Goal: Task Accomplishment & Management: Manage account settings

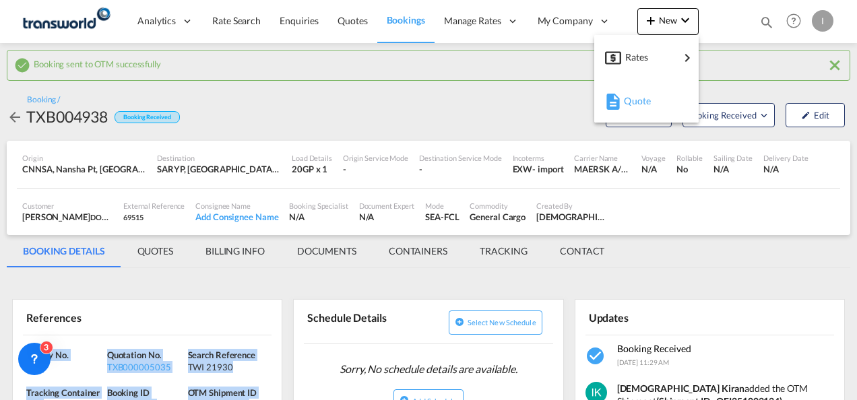
scroll to position [135, 0]
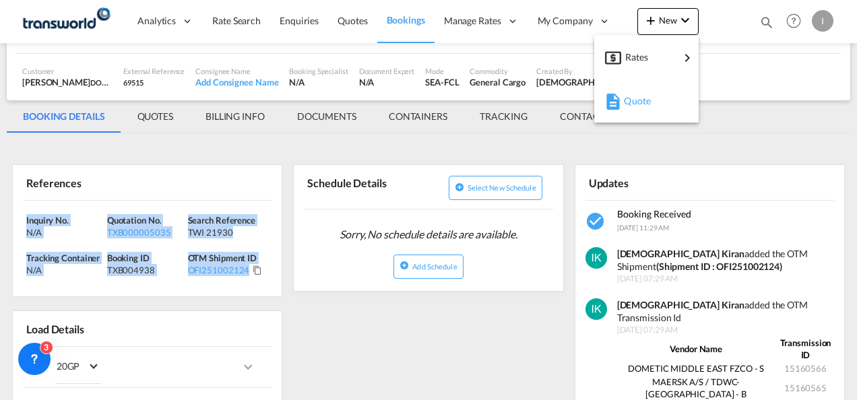
click at [638, 98] on span "Quote" at bounding box center [631, 101] width 15 height 27
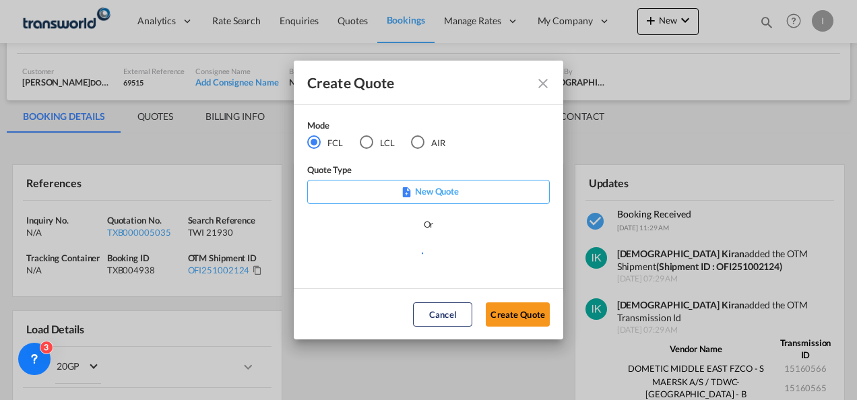
click at [430, 145] on md-radio-button "AIR" at bounding box center [428, 142] width 34 height 15
click at [501, 308] on button "Create Quote" at bounding box center [518, 314] width 64 height 24
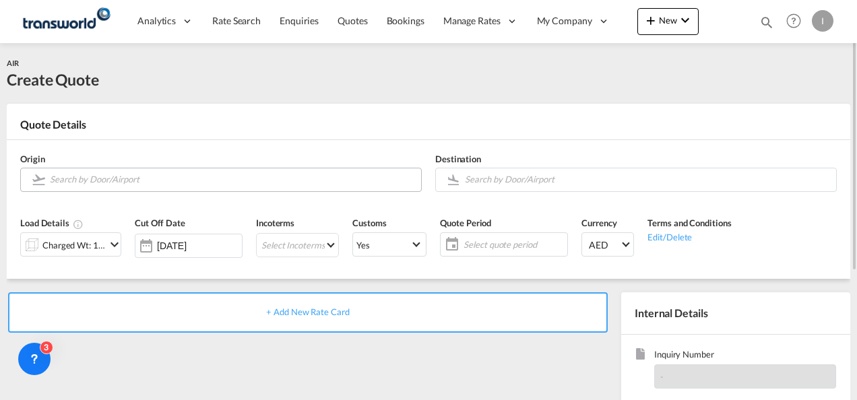
click at [192, 172] on input "Search by Door/Airport" at bounding box center [232, 180] width 364 height 24
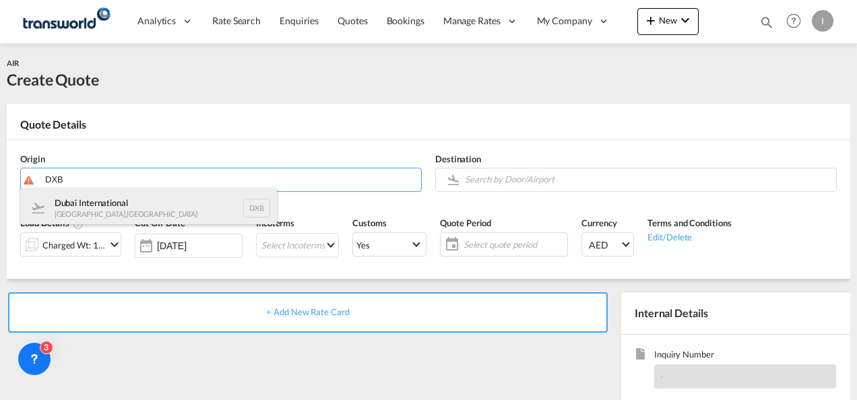
click at [141, 213] on div "Dubai International [GEOGRAPHIC_DATA] , [GEOGRAPHIC_DATA] DXB" at bounding box center [149, 208] width 256 height 40
type input "Dubai International, [GEOGRAPHIC_DATA], DXB"
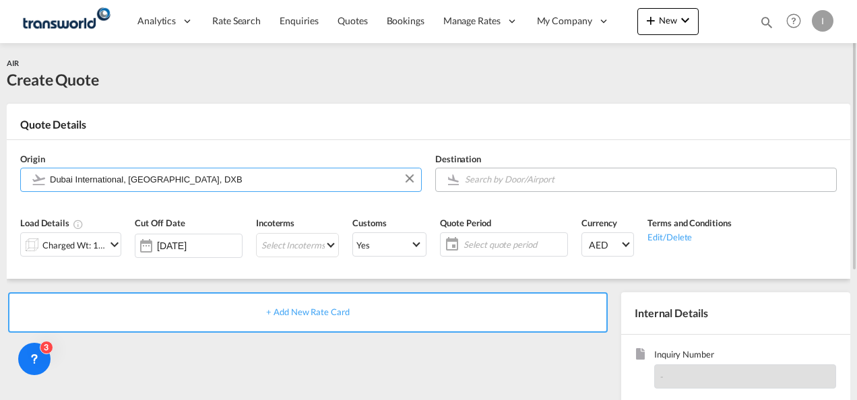
click at [545, 182] on input "Search by Door/Airport" at bounding box center [647, 180] width 364 height 24
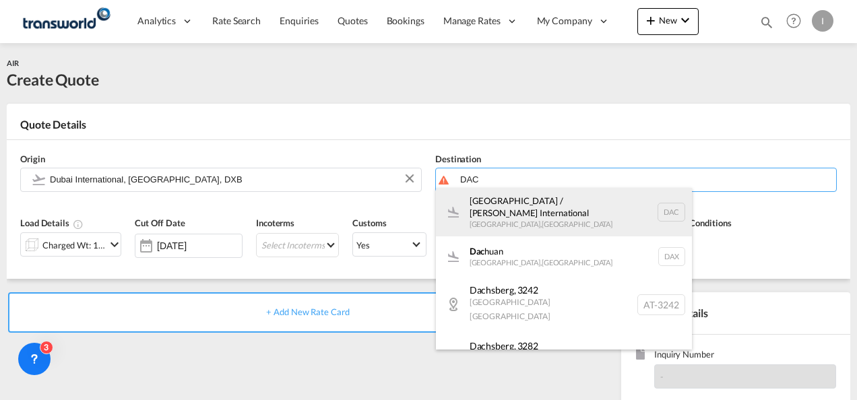
click at [517, 219] on div "[GEOGRAPHIC_DATA] / Hazrat Shahjalal International [GEOGRAPHIC_DATA] , [GEOGRAP…" at bounding box center [564, 212] width 256 height 48
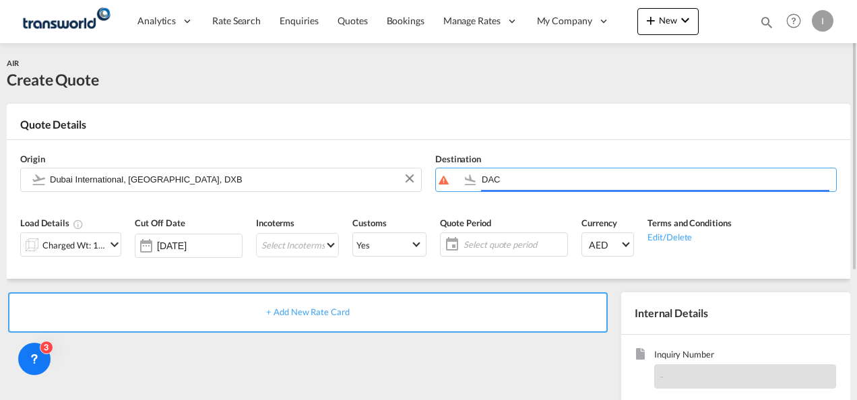
type input "[GEOGRAPHIC_DATA] / Hazrat Shahjalal International, [GEOGRAPHIC_DATA], [GEOGRAP…"
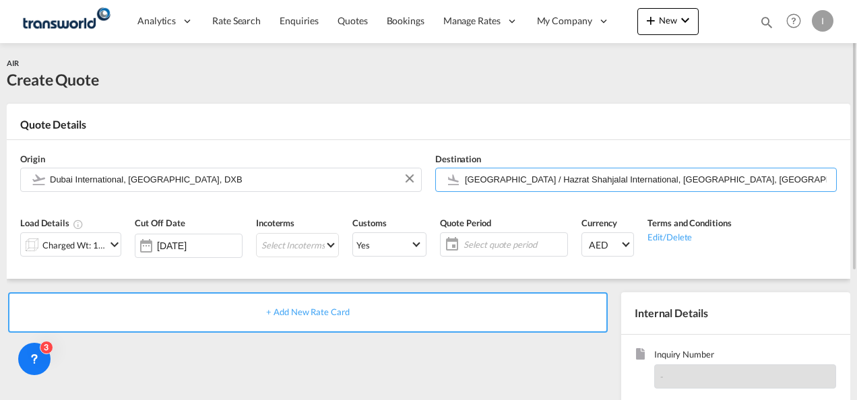
click at [65, 245] on div "Charged Wt: 1.00 KG" at bounding box center [73, 245] width 63 height 19
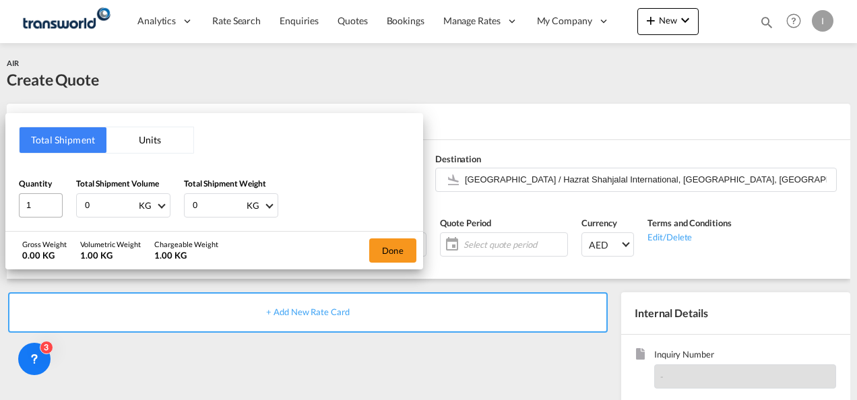
drag, startPoint x: 92, startPoint y: 207, endPoint x: 51, endPoint y: 216, distance: 41.3
click at [53, 217] on div "Quantity 1 Total Shipment Volume 0 KG CBM CFT KG LB Total Shipment Weight 0 KG …" at bounding box center [214, 197] width 391 height 40
type input "360"
click at [392, 248] on button "Done" at bounding box center [392, 250] width 47 height 24
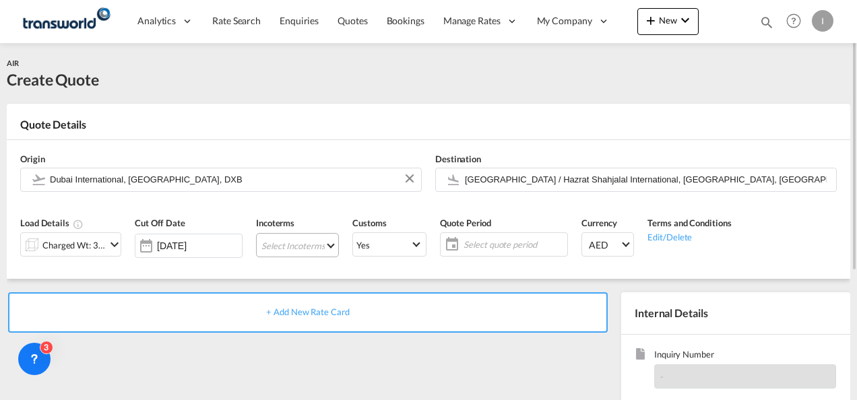
click at [283, 252] on md-select "Select Incoterms DPU - import Delivery at Place Unloaded CPT - export Carrier P…" at bounding box center [297, 245] width 83 height 24
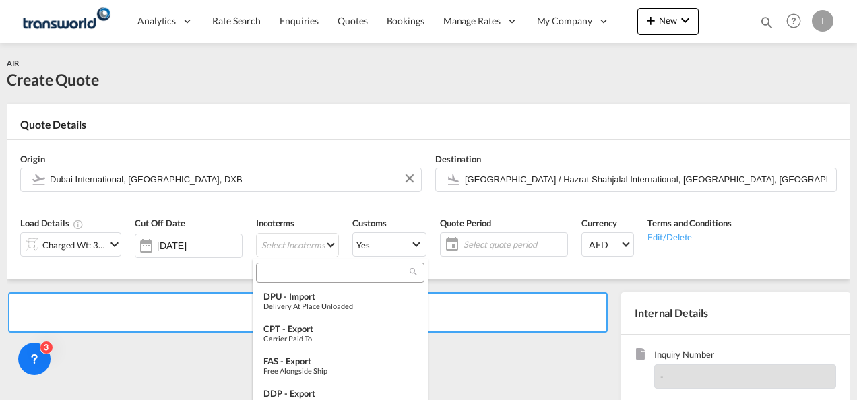
click at [275, 275] on input "search" at bounding box center [335, 273] width 150 height 12
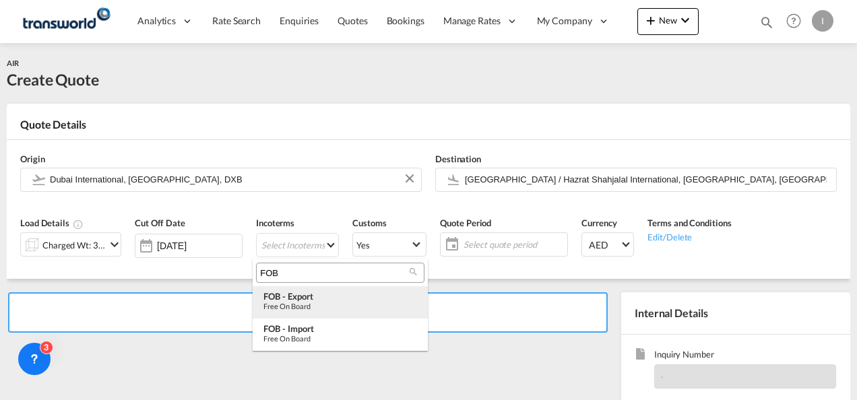
type input "FOB"
click at [304, 304] on div "Free on Board" at bounding box center [340, 306] width 154 height 9
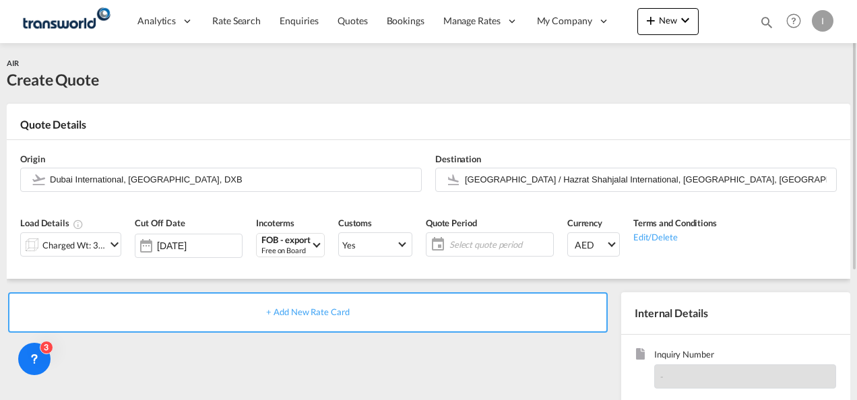
click at [374, 122] on div "Quote Details" at bounding box center [428, 128] width 843 height 22
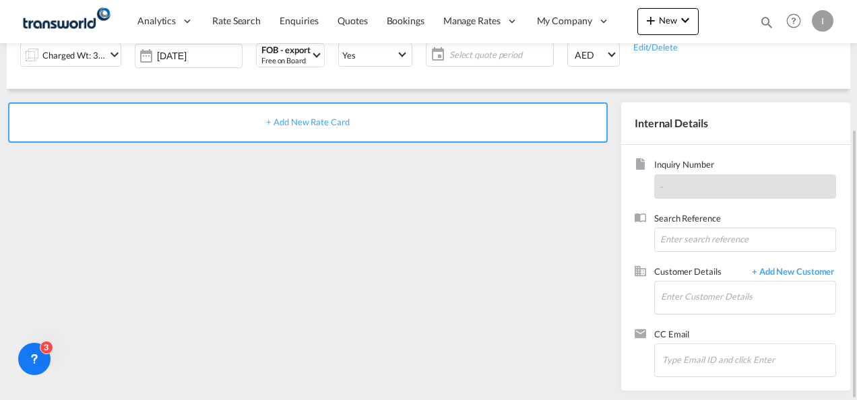
click at [699, 251] on div "Search Reference" at bounding box center [735, 238] width 202 height 53
click at [699, 241] on input at bounding box center [745, 240] width 182 height 24
paste input "TWI 21990"
type input "TWI 21990"
click at [669, 298] on input "Enter Customer Details" at bounding box center [748, 297] width 174 height 30
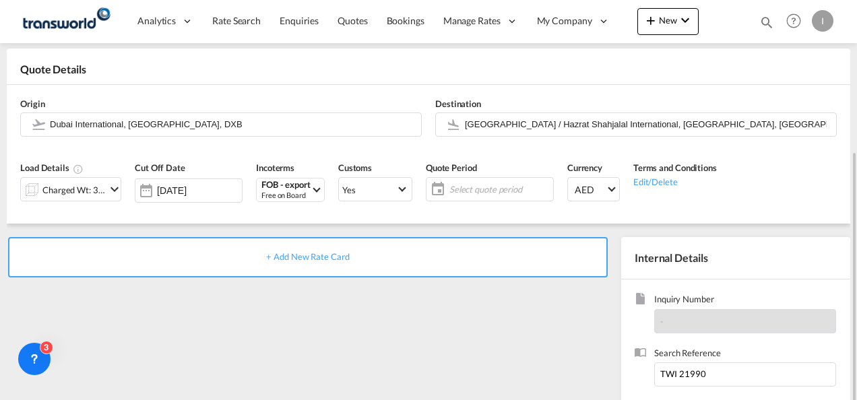
scroll to position [123, 0]
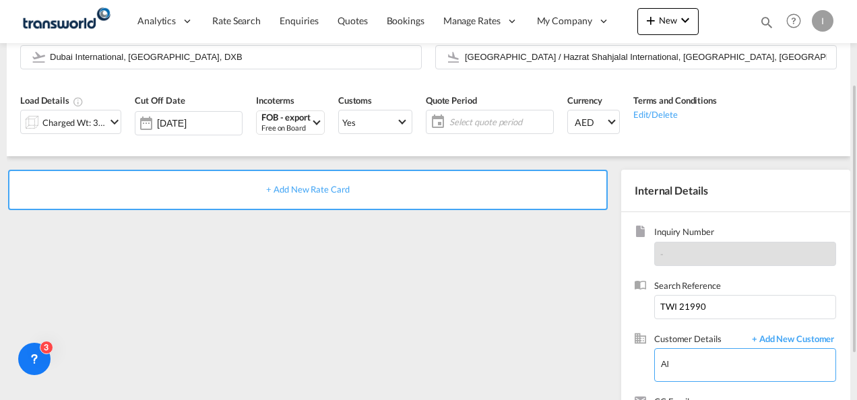
type input "A"
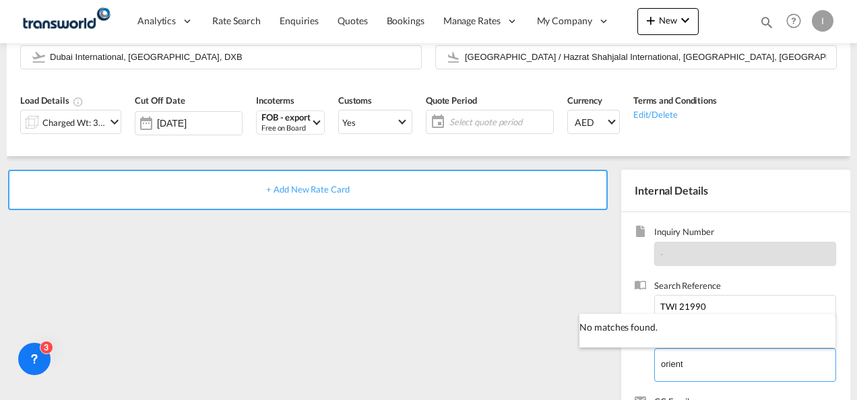
type input "orient"
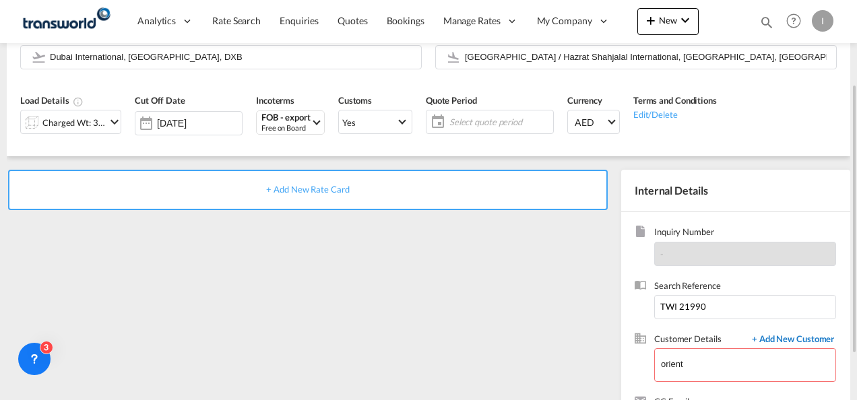
click at [777, 339] on span "+ Add New Customer" at bounding box center [790, 340] width 91 height 15
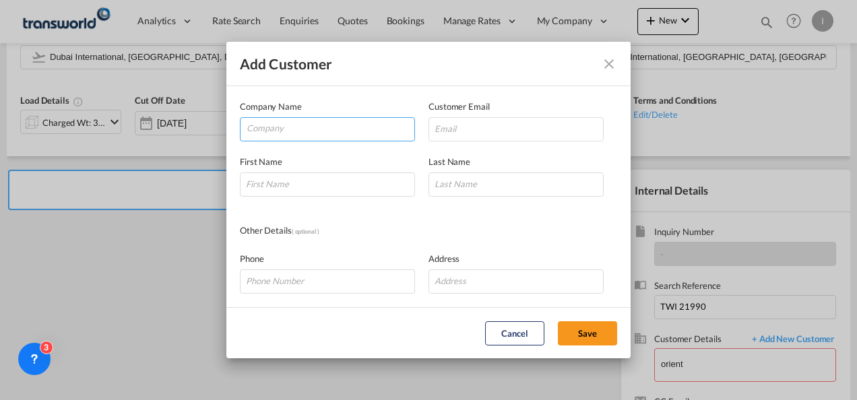
click at [329, 136] on input "Company" at bounding box center [331, 128] width 168 height 20
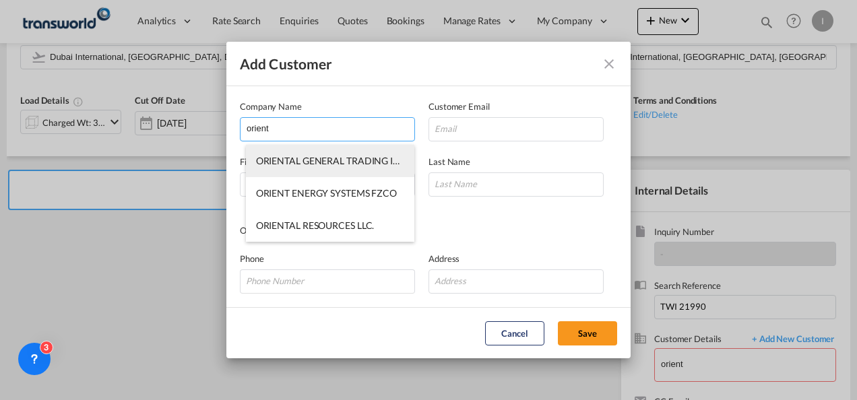
click at [323, 162] on span "ORIENTAL GENERAL TRADING INC" at bounding box center [331, 160] width 151 height 11
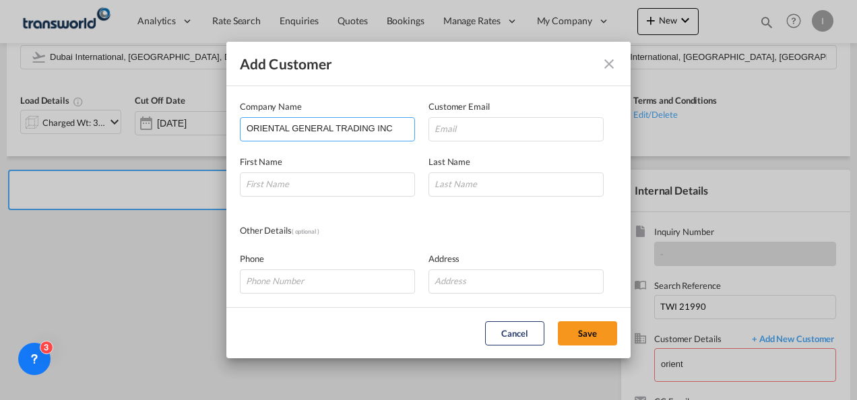
click at [337, 129] on input "ORIENTAL GENERAL TRADING INC" at bounding box center [331, 128] width 168 height 20
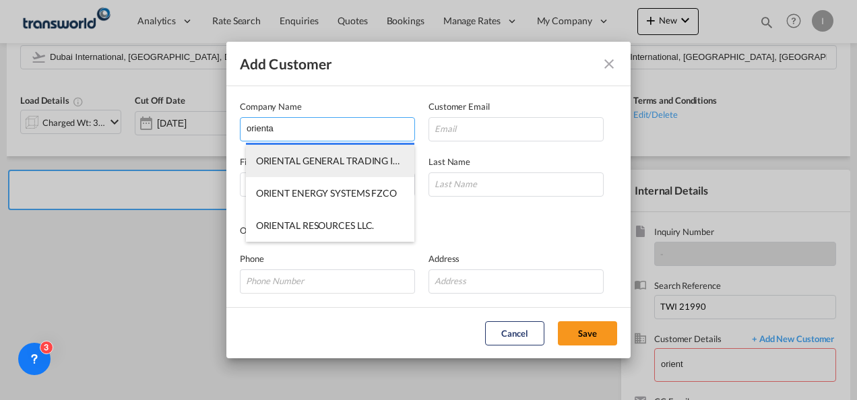
click at [327, 157] on span "ORIENTAL GENERAL TRADING INC" at bounding box center [331, 160] width 151 height 11
type input "ORIENTAL GENERAL TRADING INC"
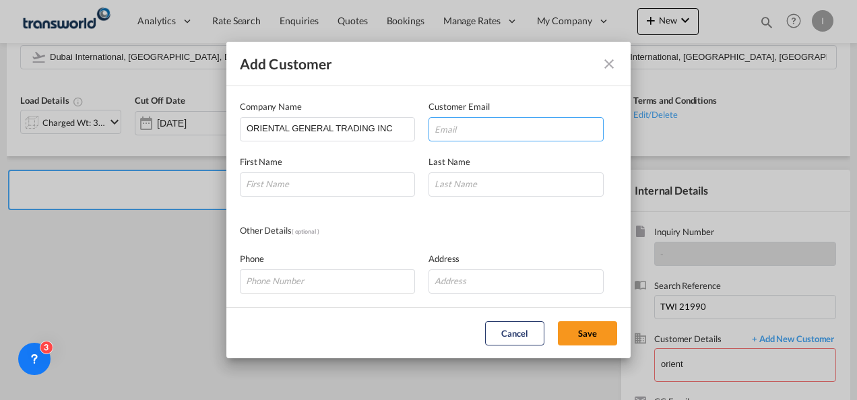
click at [490, 120] on input "Add Customer Company ..." at bounding box center [515, 129] width 175 height 24
paste input "[PERSON_NAME] <[PERSON_NAME][EMAIL_ADDRESS][DOMAIN_NAME]>"
drag, startPoint x: 483, startPoint y: 128, endPoint x: 225, endPoint y: 127, distance: 258.0
click at [225, 127] on div "Add Customer Company Name ORIENTAL GENERAL TRADING INC Customer Email [PERSON_N…" at bounding box center [428, 200] width 857 height 400
click at [568, 130] on input "[PERSON_NAME][EMAIL_ADDRESS][DOMAIN_NAME]>" at bounding box center [515, 129] width 175 height 24
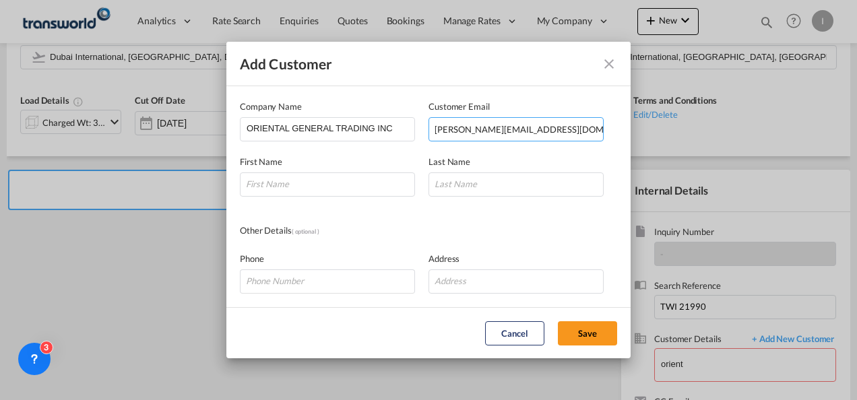
type input "[PERSON_NAME][EMAIL_ADDRESS][DOMAIN_NAME]"
paste input "[PERSON_NAME]"
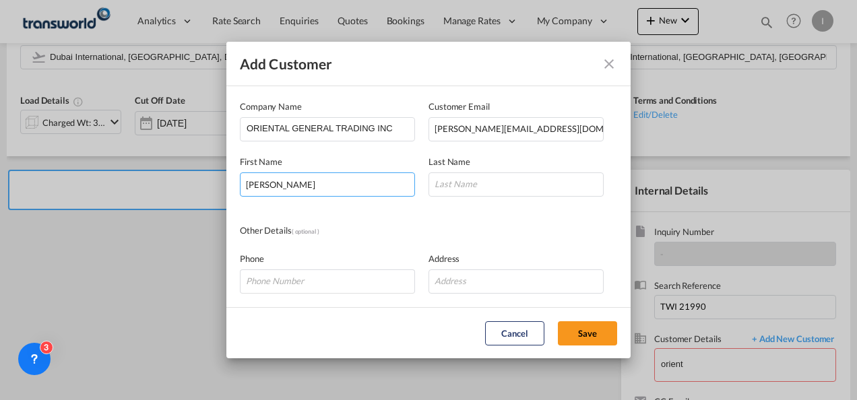
click at [273, 183] on input "[PERSON_NAME]" at bounding box center [327, 184] width 175 height 24
type input "[PERSON_NAME]"
click at [465, 188] on input "Add Customer Company ..." at bounding box center [515, 184] width 175 height 24
paste input "Lobo"
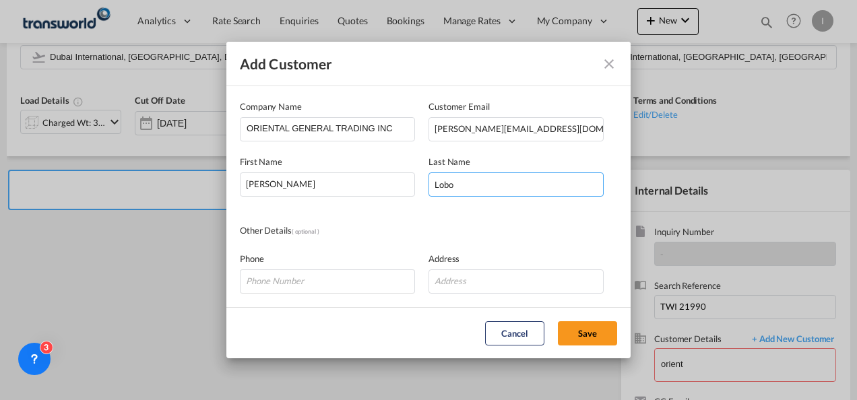
type input "Lobo"
click at [410, 227] on div "Other Details ( optional )" at bounding box center [334, 231] width 189 height 15
click at [578, 334] on button "Save" at bounding box center [587, 333] width 59 height 24
type input "ORIENTAL GENERAL TRADING INC , [PERSON_NAME], [PERSON_NAME][EMAIL_ADDRESS][DOMA…"
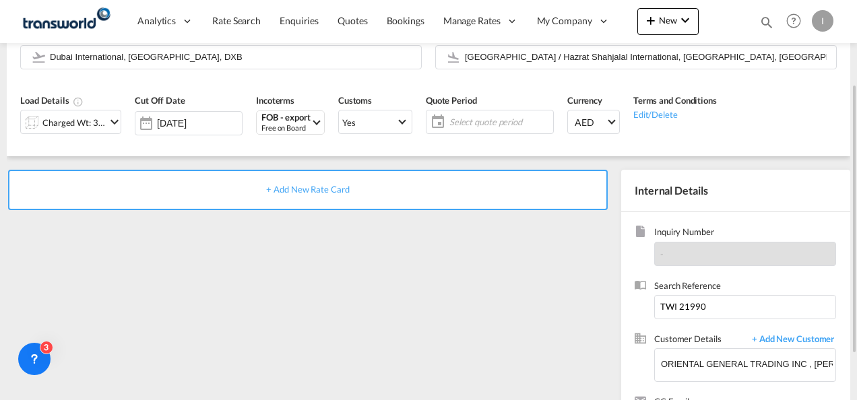
click at [290, 193] on span "+ Add New Rate Card" at bounding box center [307, 189] width 83 height 11
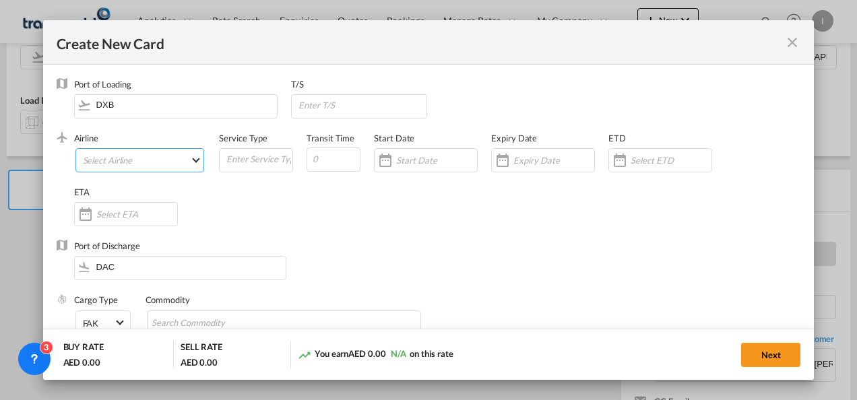
click at [159, 162] on md-select "Select Airline AIR EXPRESS S.A. (1166- / -) CMA CGM Air Cargo (1140-2C / -) DDW…" at bounding box center [139, 160] width 129 height 24
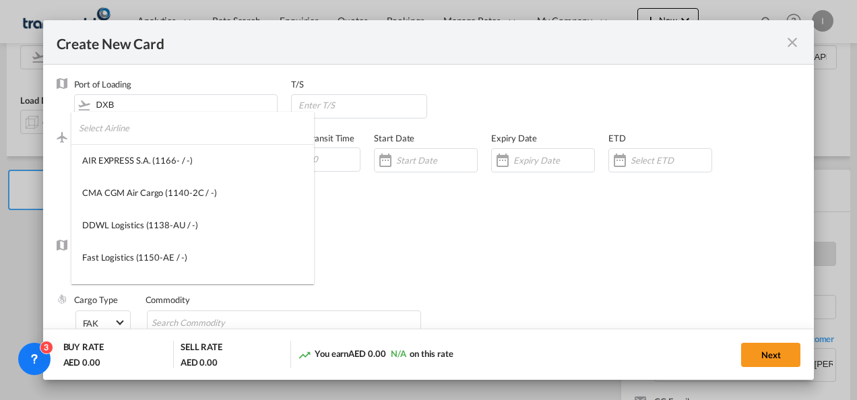
click at [111, 129] on input "search" at bounding box center [196, 128] width 235 height 32
type input "A"
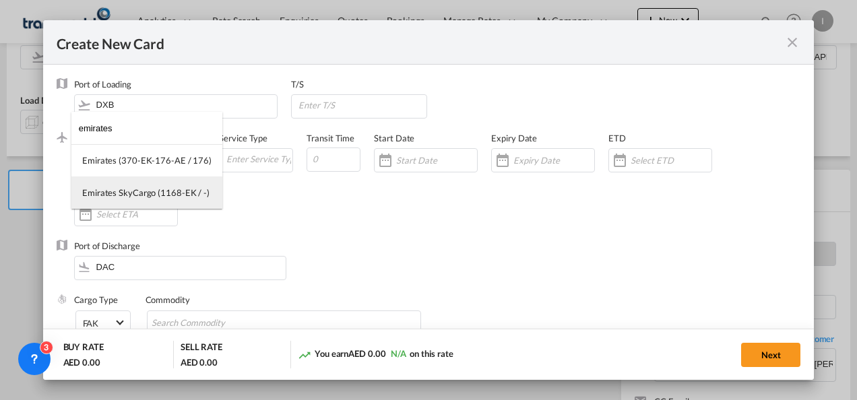
type input "emirates"
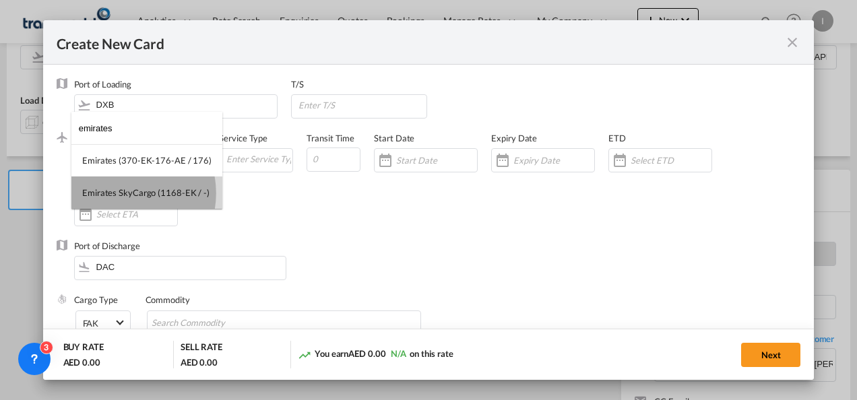
click at [120, 193] on div "Emirates SkyCargo (1168-EK / -)" at bounding box center [145, 193] width 127 height 12
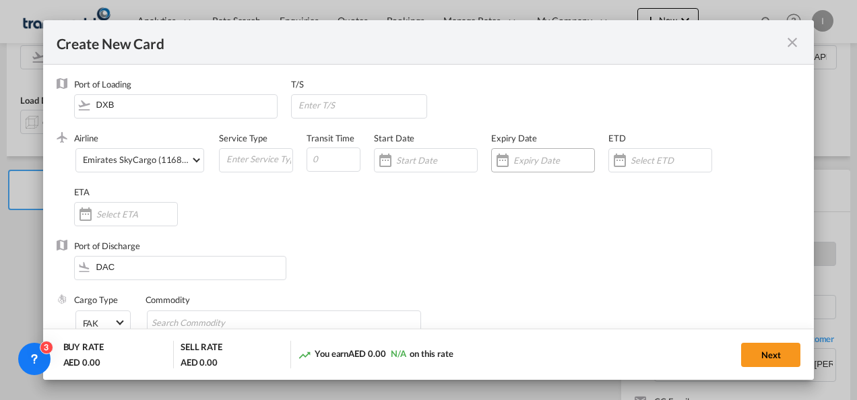
click at [517, 155] on input "Create New Card ..." at bounding box center [553, 160] width 81 height 11
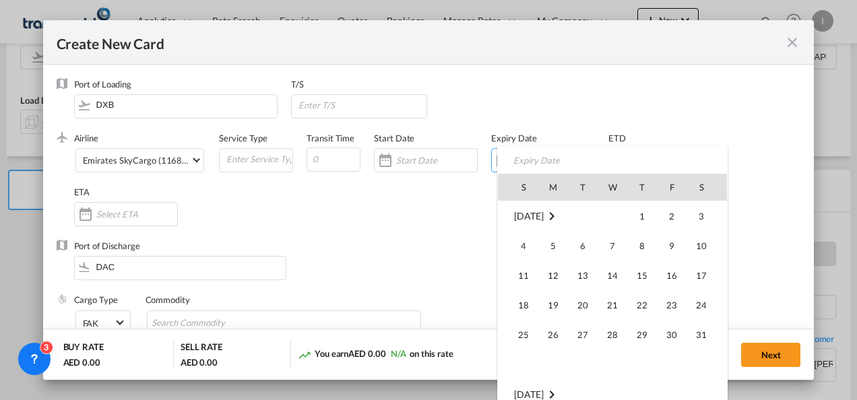
scroll to position [312167, 0]
click at [682, 337] on span "31" at bounding box center [671, 334] width 27 height 27
type input "[DATE]"
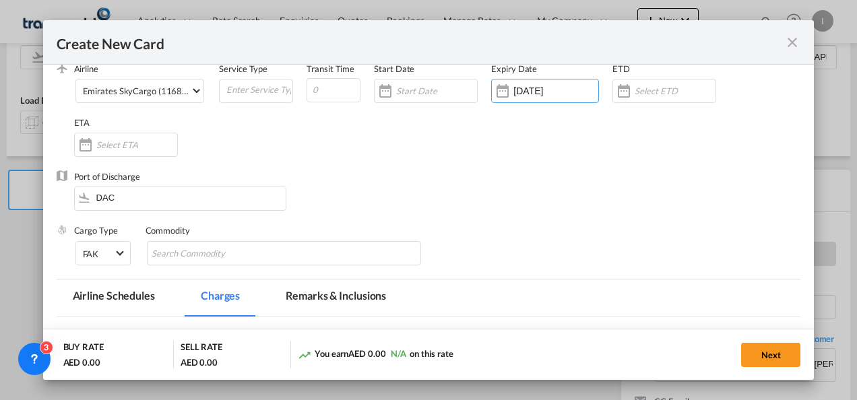
scroll to position [135, 0]
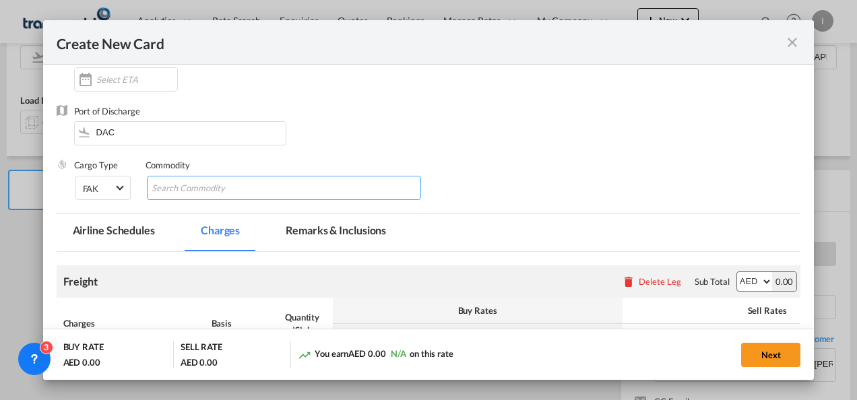
click at [183, 190] on input "Search Commodity" at bounding box center [213, 189] width 123 height 22
type input "General Cargo"
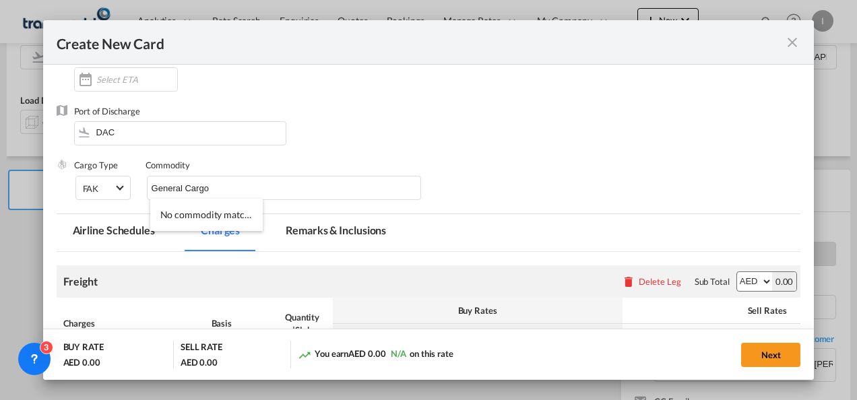
click at [524, 151] on div "Port of Discharge DAC" at bounding box center [429, 132] width 744 height 54
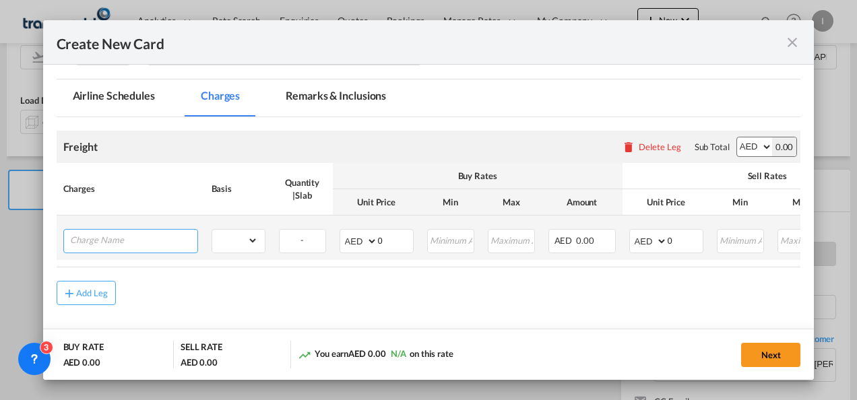
click at [150, 233] on input "Charge Name" at bounding box center [133, 240] width 127 height 20
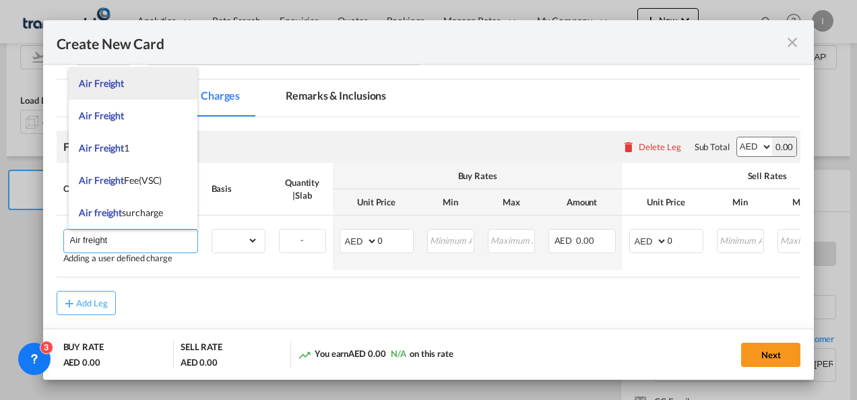
click at [112, 81] on span "Air Freight" at bounding box center [101, 82] width 45 height 11
type input "Air Freight"
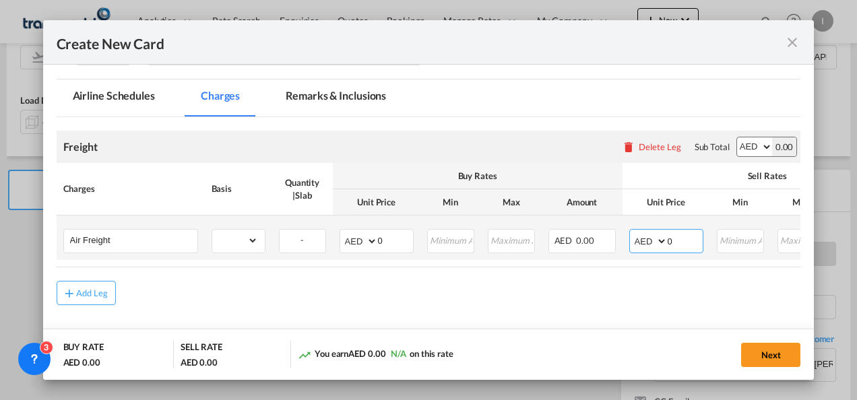
drag, startPoint x: 686, startPoint y: 242, endPoint x: 644, endPoint y: 243, distance: 41.8
click at [644, 243] on md-input-container "AED AFN ALL AMD ANG AOA ARS AUD AWG AZN BAM BBD BDT BGN BHD BIF BMD BND BOB BRL…" at bounding box center [666, 241] width 74 height 24
type input "1900"
drag, startPoint x: 381, startPoint y: 242, endPoint x: 365, endPoint y: 246, distance: 16.7
click at [365, 246] on md-input-container "AED AFN ALL AMD ANG AOA ARS AUD AWG AZN BAM BBD BDT BGN BHD BIF BMD BND BOB BRL…" at bounding box center [376, 241] width 74 height 24
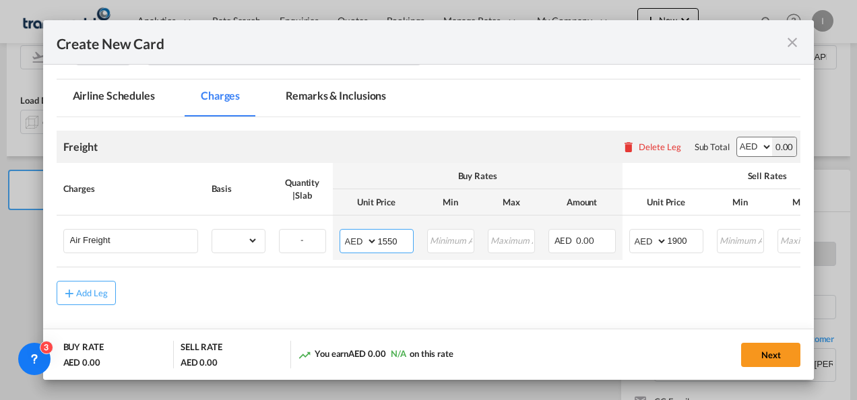
type input "1550"
click at [370, 300] on div "Add Leg" at bounding box center [429, 293] width 744 height 24
click at [229, 234] on select "gross_weight volumetric_weight per_shipment per_bl per_km % on air freight per_…" at bounding box center [235, 241] width 46 height 22
select select "per_shipment"
click at [212, 230] on select "gross_weight volumetric_weight per_shipment per_bl per_km % on air freight per_…" at bounding box center [235, 241] width 46 height 22
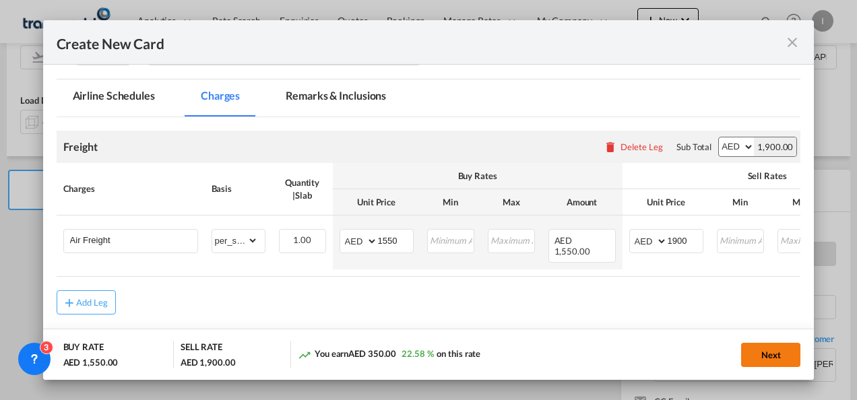
click at [767, 353] on button "Next" at bounding box center [770, 355] width 59 height 24
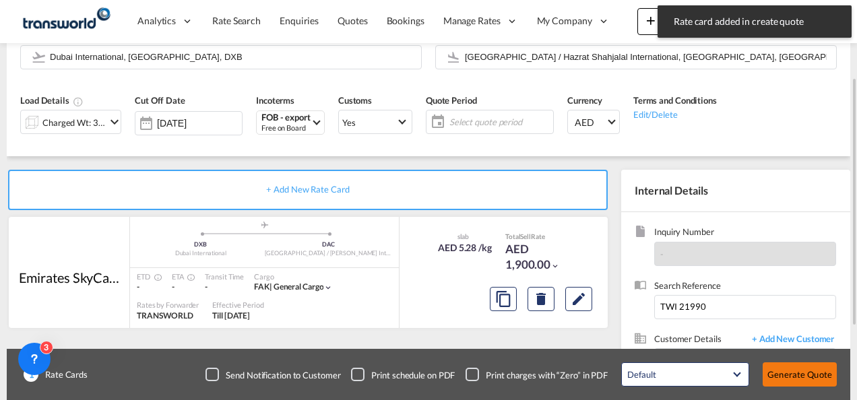
click at [781, 369] on button "Generate Quote" at bounding box center [799, 374] width 74 height 24
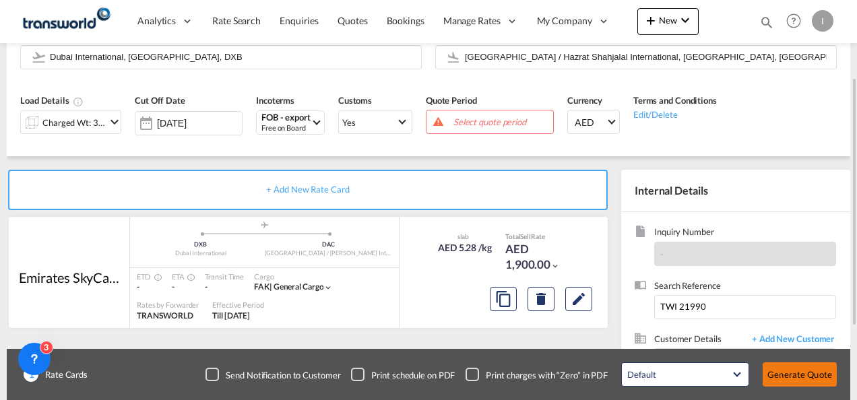
click at [783, 370] on button "Generate Quote" at bounding box center [799, 374] width 74 height 24
click at [465, 114] on span "Select quote period" at bounding box center [501, 121] width 103 height 19
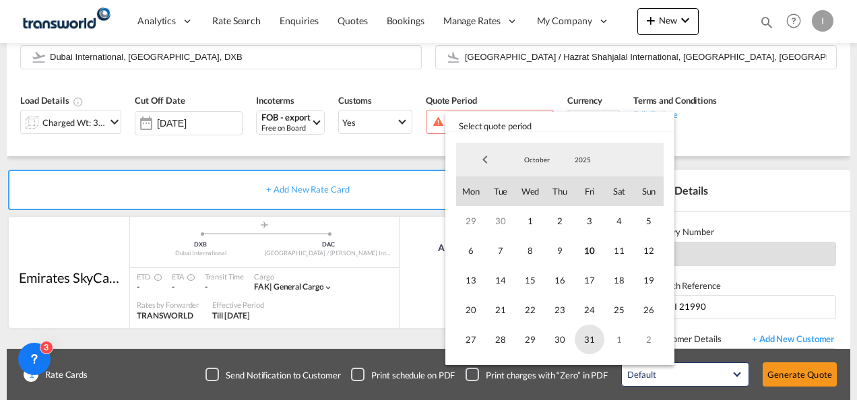
click at [599, 334] on span "31" at bounding box center [590, 340] width 30 height 30
click at [805, 387] on md-backdrop at bounding box center [428, 200] width 857 height 400
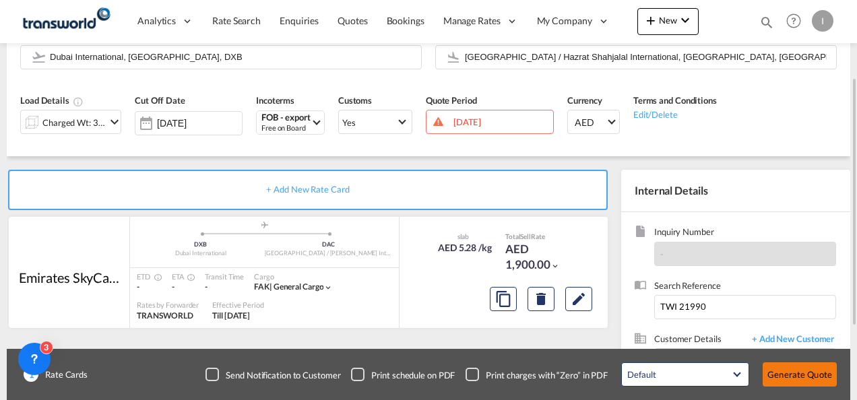
click at [796, 376] on button "Generate Quote" at bounding box center [799, 374] width 74 height 24
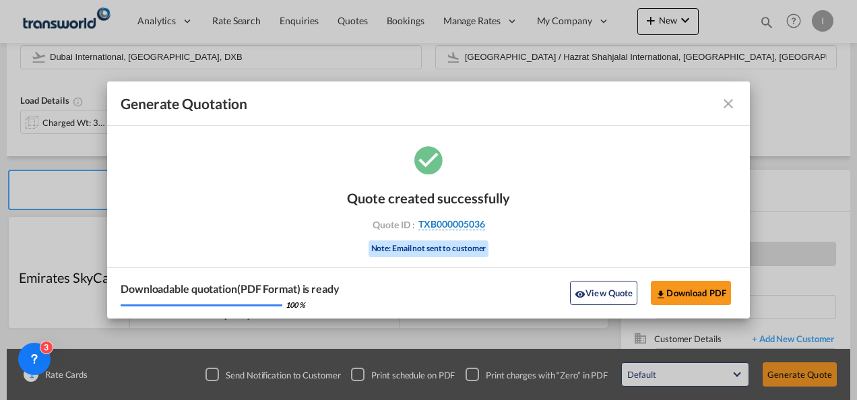
click at [456, 226] on span "TXB000005036" at bounding box center [451, 224] width 67 height 12
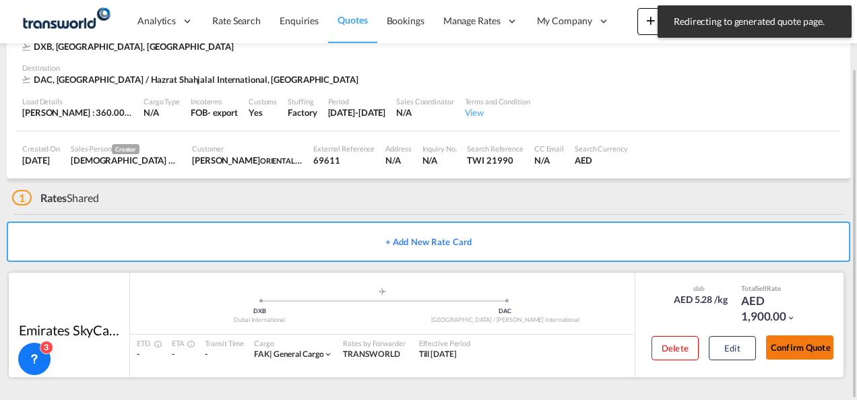
click at [768, 339] on button "Confirm Quote" at bounding box center [799, 347] width 67 height 24
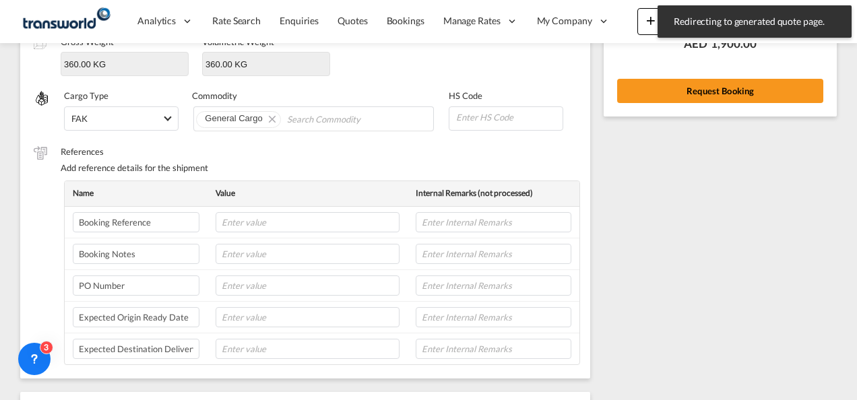
scroll to position [163, 0]
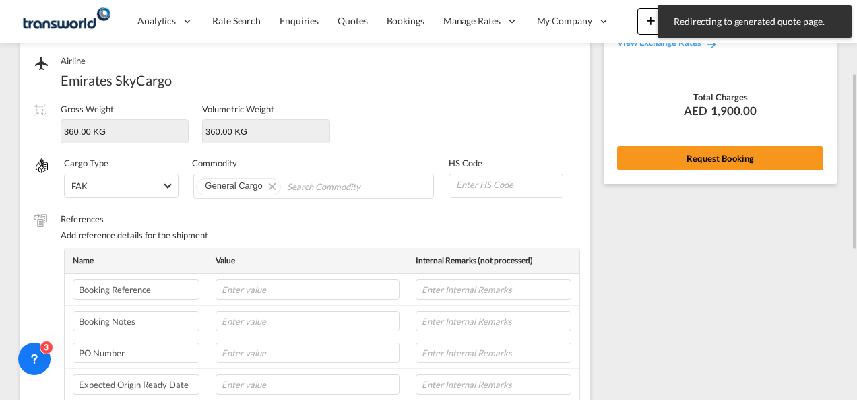
click at [715, 143] on div "Rate Summary Freight AED 1,900.00 View Exchange Rates Total Charges AED 1,900.0…" at bounding box center [719, 62] width 233 height 242
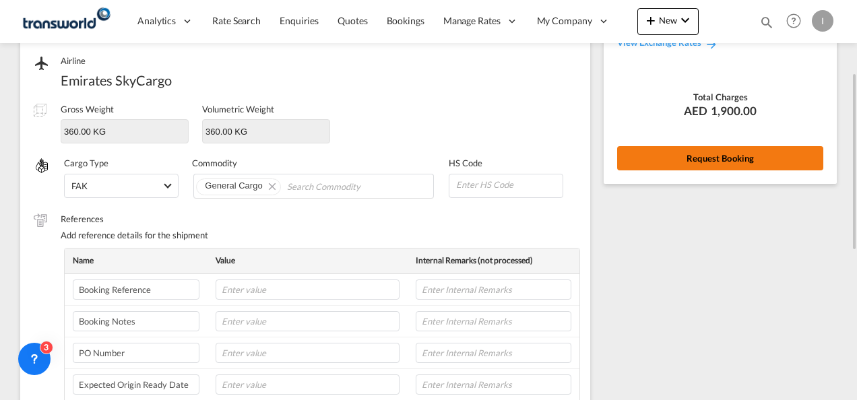
click at [705, 159] on button "Request Booking" at bounding box center [720, 158] width 206 height 24
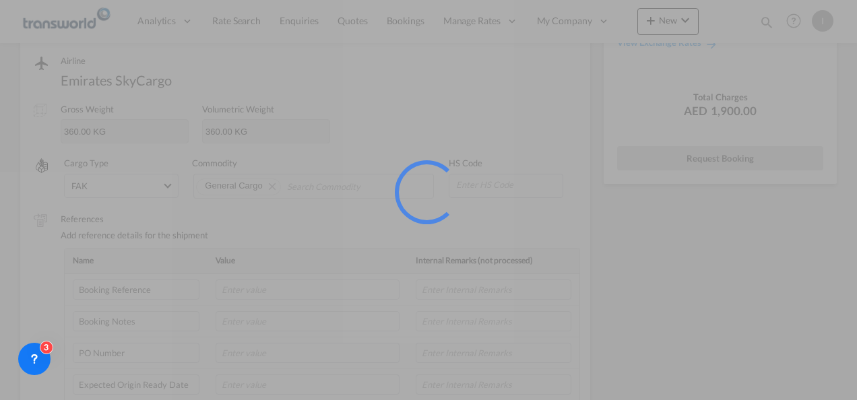
scroll to position [25, 0]
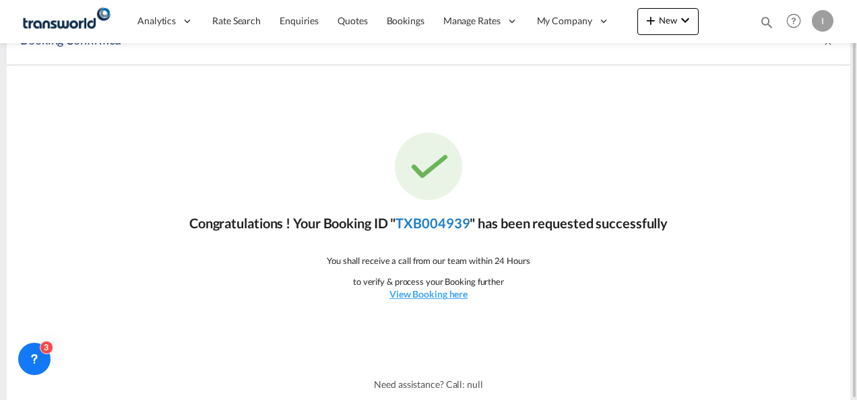
click at [456, 220] on link "TXB004939" at bounding box center [432, 223] width 74 height 16
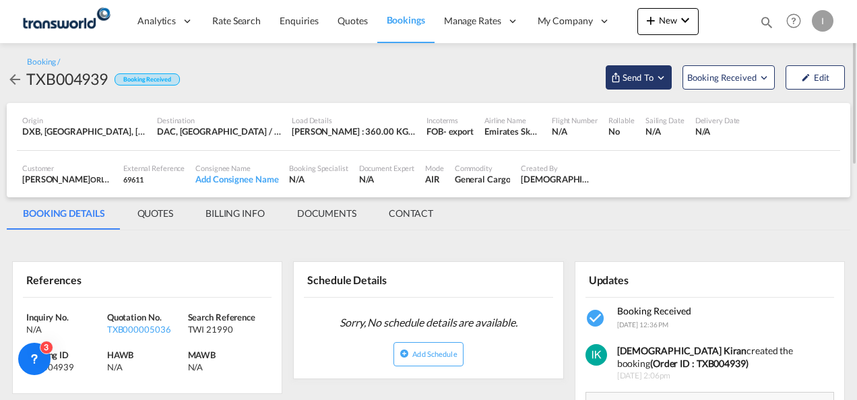
click at [616, 77] on md-icon "Open demo menu" at bounding box center [615, 77] width 11 height 11
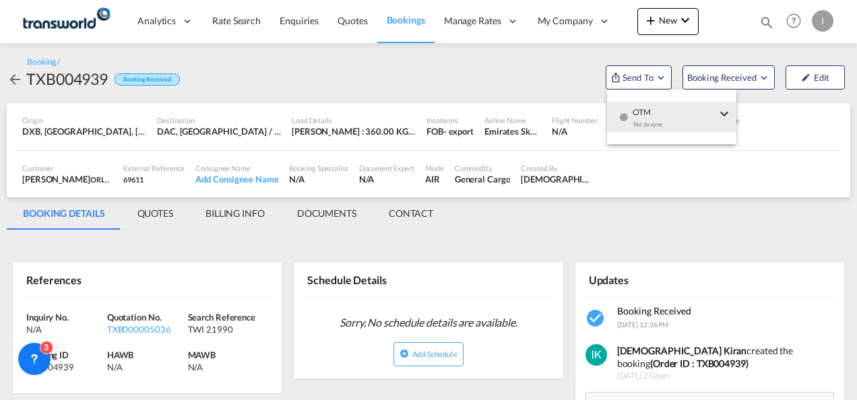
click at [629, 116] on div "OTM Yet to sync" at bounding box center [675, 122] width 114 height 40
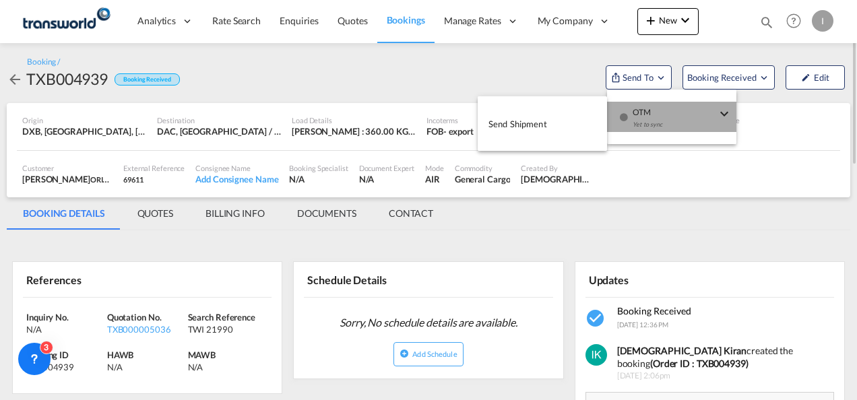
click at [552, 119] on button "Send Shipment" at bounding box center [542, 123] width 129 height 30
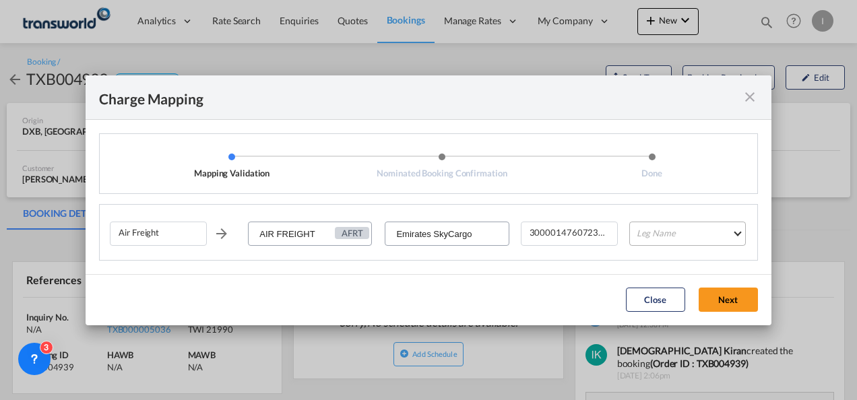
click at [652, 224] on md-select "Leg Name HANDLING ORIGIN HANDLING DESTINATION OTHERS TL PICK UP CUSTOMS ORIGIN …" at bounding box center [687, 234] width 117 height 24
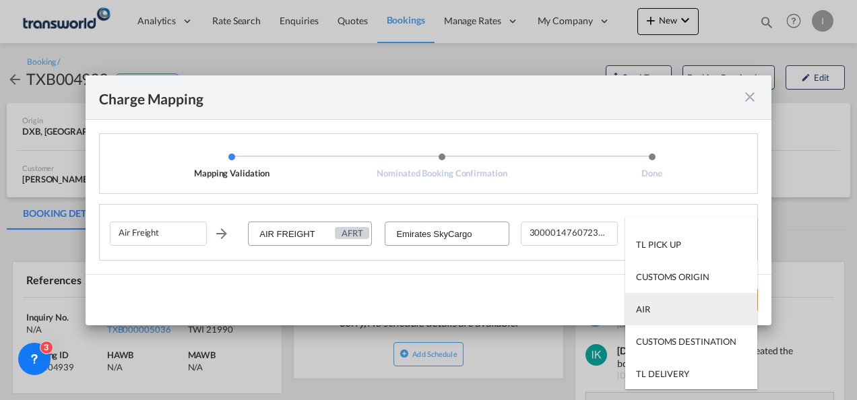
scroll to position [86, 0]
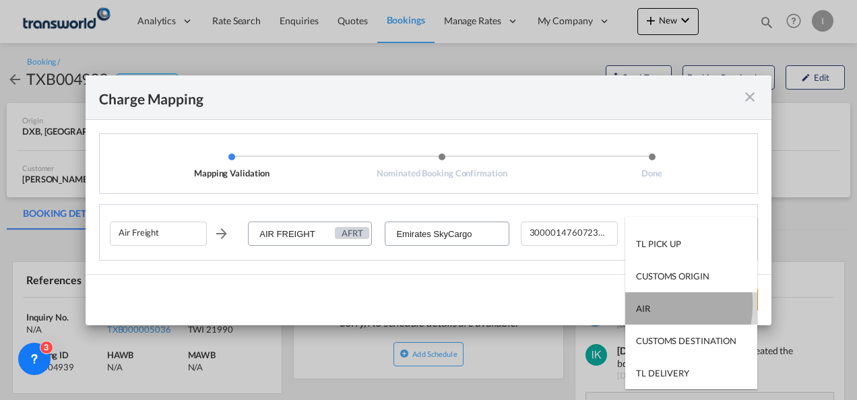
click at [641, 304] on div "AIR" at bounding box center [643, 308] width 14 height 12
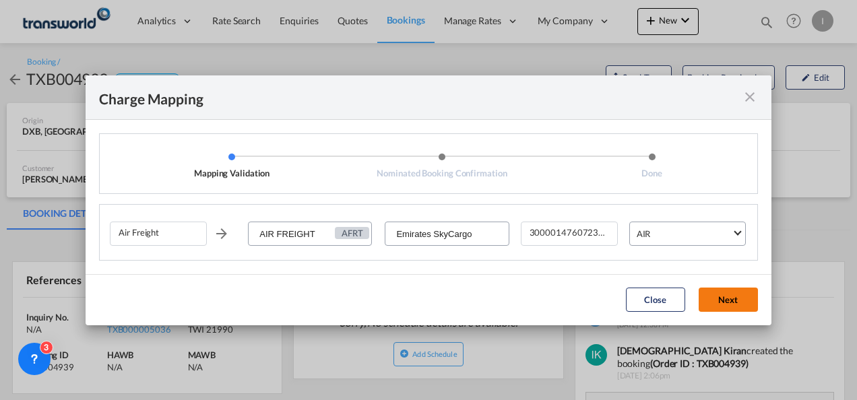
click at [709, 288] on button "Next" at bounding box center [727, 300] width 59 height 24
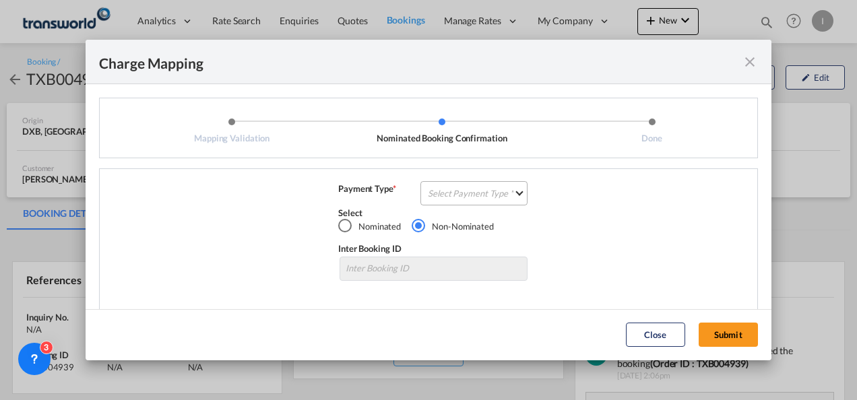
click at [480, 199] on md-select "Select Payment Type COLLECT PREPAID" at bounding box center [473, 193] width 107 height 24
click at [0, 0] on md-option "COLLECT" at bounding box center [0, 0] width 0 height 0
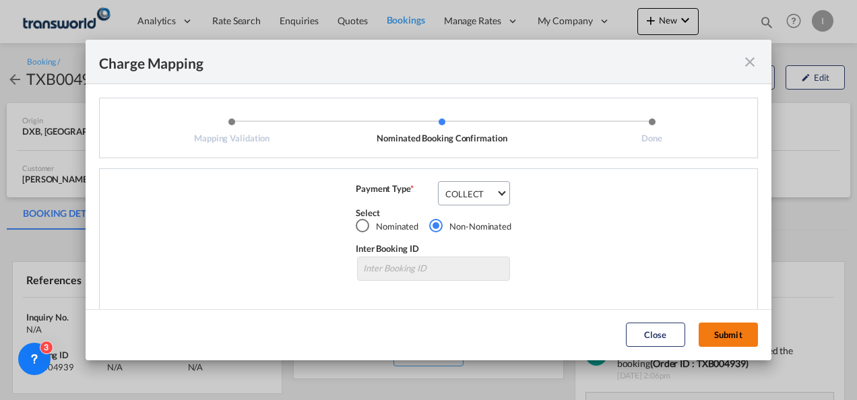
click at [740, 337] on button "Submit" at bounding box center [727, 335] width 59 height 24
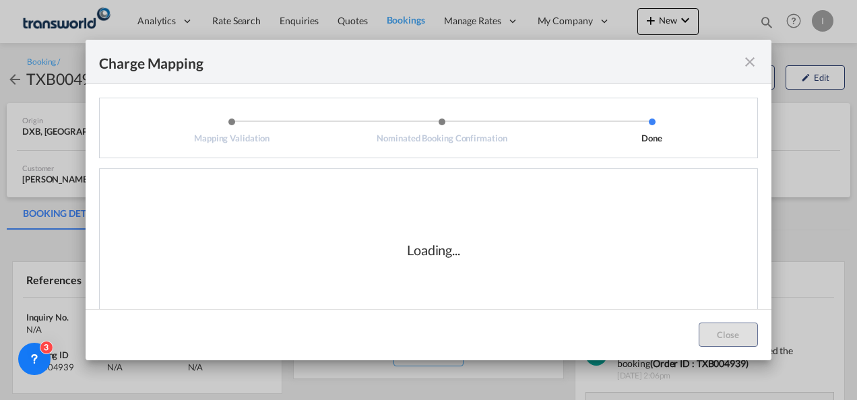
click at [481, 288] on div "Loading..." at bounding box center [433, 250] width 647 height 135
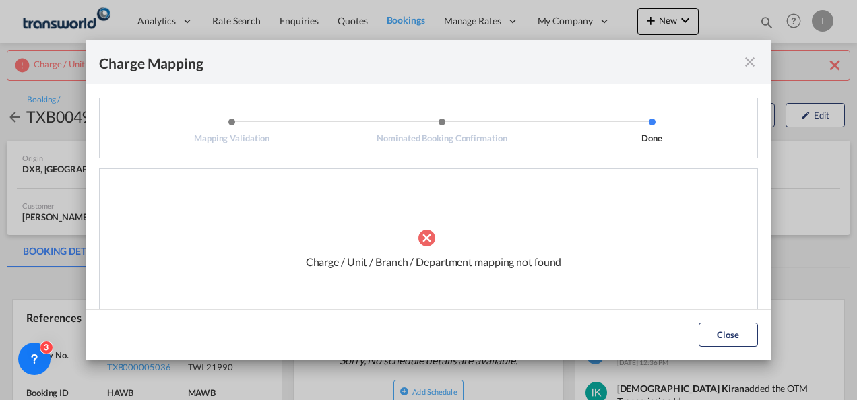
click at [748, 57] on md-icon "icon-close fg-AAA8AD cursor" at bounding box center [750, 62] width 16 height 16
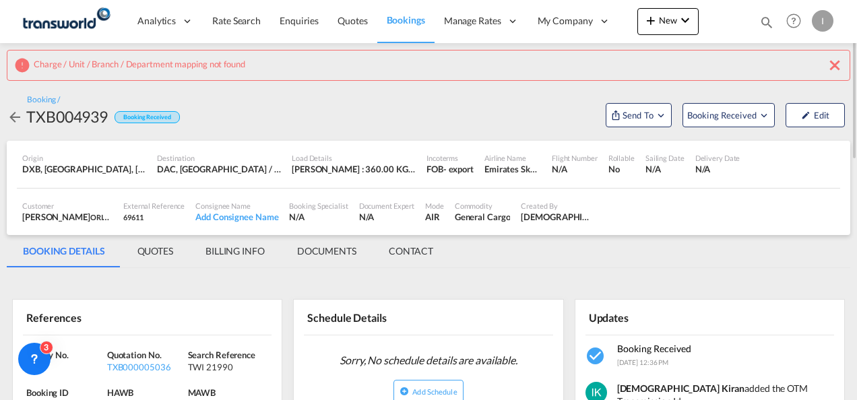
scroll to position [135, 0]
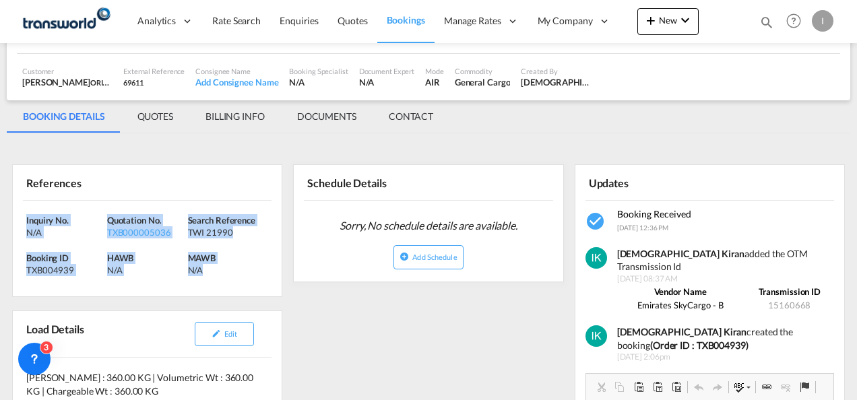
drag, startPoint x: 232, startPoint y: 288, endPoint x: -3, endPoint y: 217, distance: 245.0
click at [0, 217] on html "Analytics Reports Dashboard Rate Search Enquiries Quotes" at bounding box center [428, 200] width 857 height 400
copy div "Inquiry No. N/A Quotation No. TXB000005036 Search Reference TWI 21990 Booking I…"
click at [349, 18] on span "Quotes" at bounding box center [352, 20] width 30 height 11
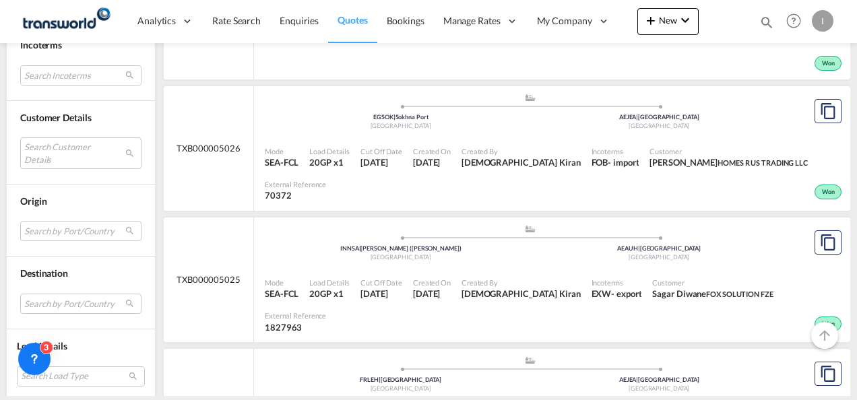
scroll to position [1414, 0]
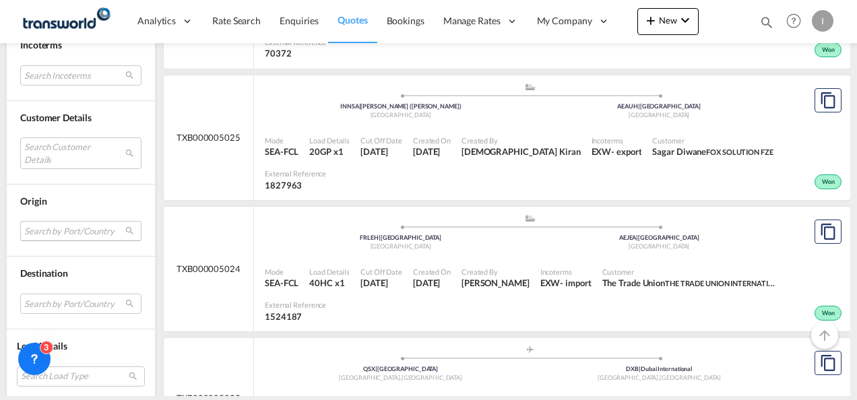
click at [57, 229] on md-select "Search by Port/Country JPNIC nichinan [GEOGRAPHIC_DATA] AEAMF mussafah [GEOGRAP…" at bounding box center [80, 231] width 121 height 20
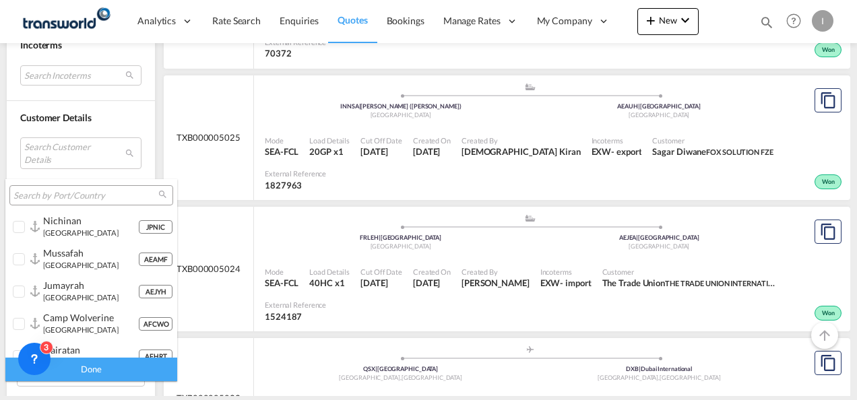
click at [50, 185] on div at bounding box center [91, 195] width 164 height 20
click at [42, 199] on input "search" at bounding box center [85, 196] width 145 height 12
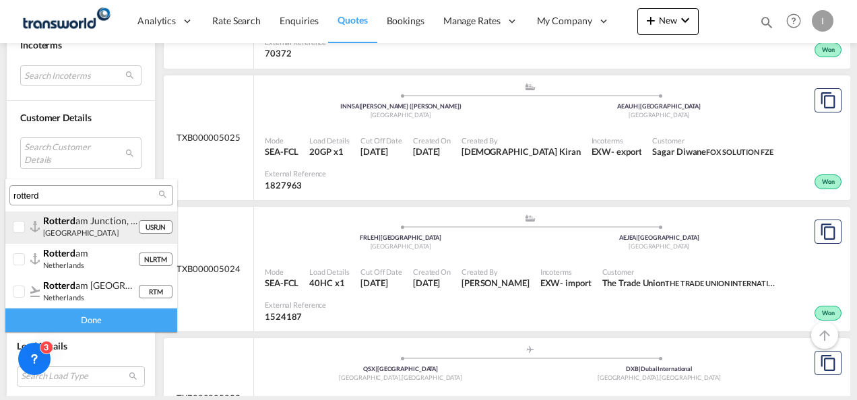
type input "rotterd"
click at [59, 232] on small "[GEOGRAPHIC_DATA]" at bounding box center [80, 232] width 75 height 9
click at [58, 236] on small "[GEOGRAPHIC_DATA]" at bounding box center [80, 232] width 75 height 9
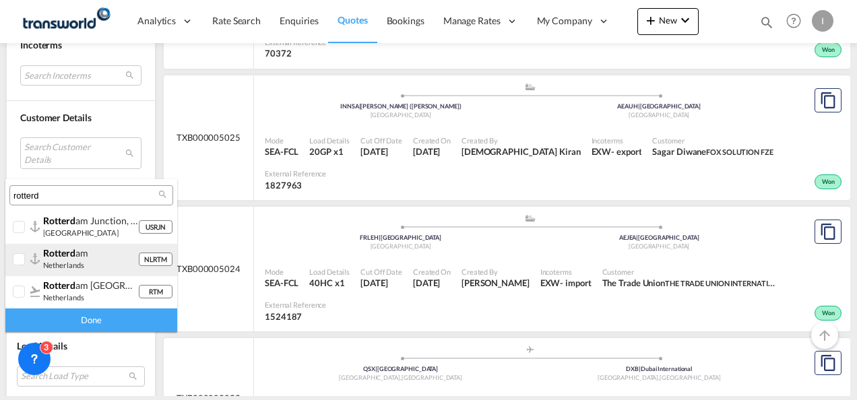
click at [58, 258] on span "rotterd" at bounding box center [59, 252] width 32 height 11
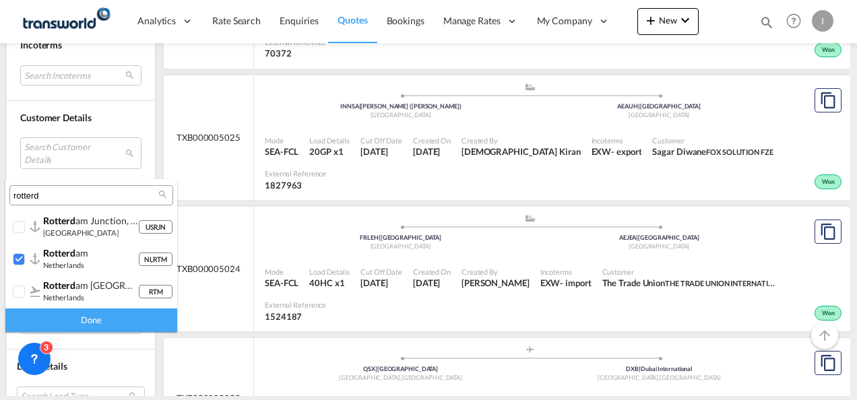
click at [73, 317] on div "Done" at bounding box center [91, 320] width 172 height 24
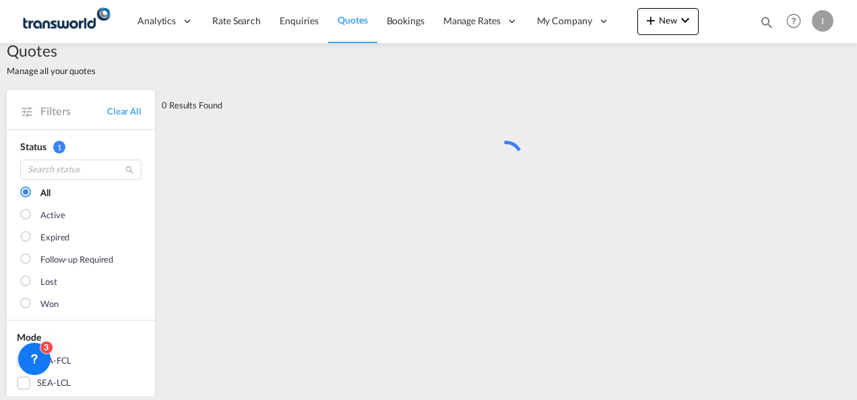
scroll to position [0, 0]
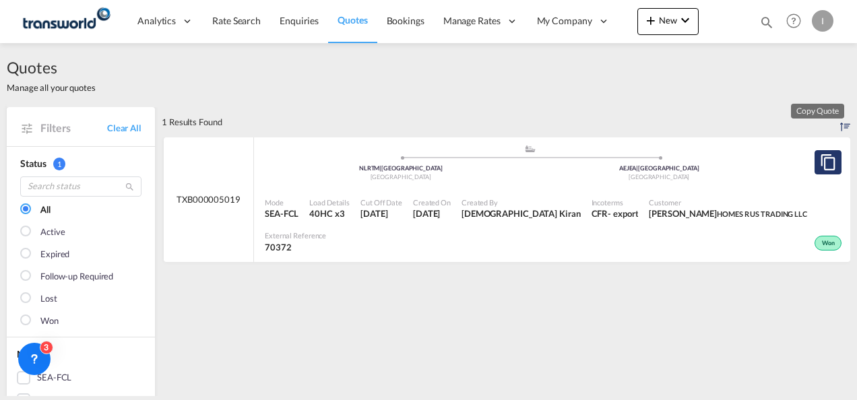
click at [820, 168] on md-icon "assets/icons/custom/copyQuote.svg" at bounding box center [828, 162] width 16 height 16
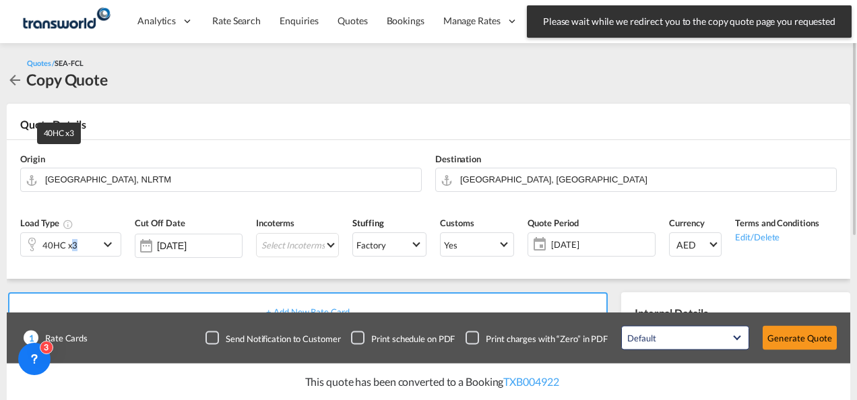
click at [73, 249] on div "40HC x3" at bounding box center [59, 245] width 35 height 19
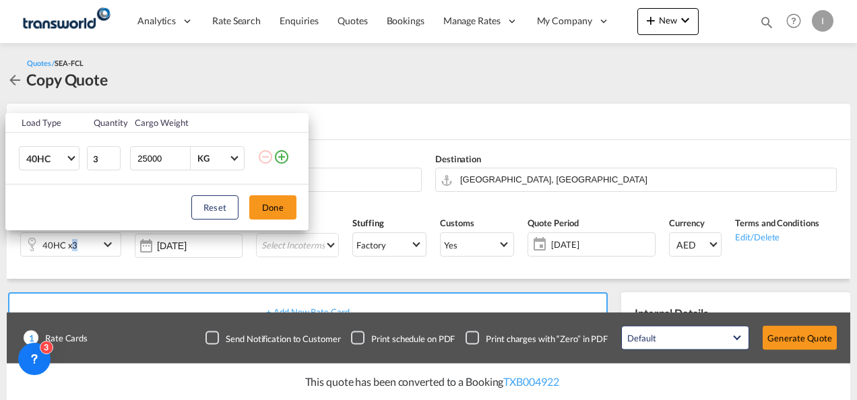
drag, startPoint x: 73, startPoint y: 249, endPoint x: 57, endPoint y: 175, distance: 75.8
click at [46, 176] on td "40HC 20GP 40GP 40HC 45HC 20RE 40RE 40HR 20OT 40OT 20FR 40FR 40NR 20NR 45S 20TK …" at bounding box center [45, 159] width 80 height 52
click at [109, 163] on input "2" at bounding box center [104, 158] width 34 height 24
type input "1"
click at [114, 160] on input "1" at bounding box center [104, 158] width 34 height 24
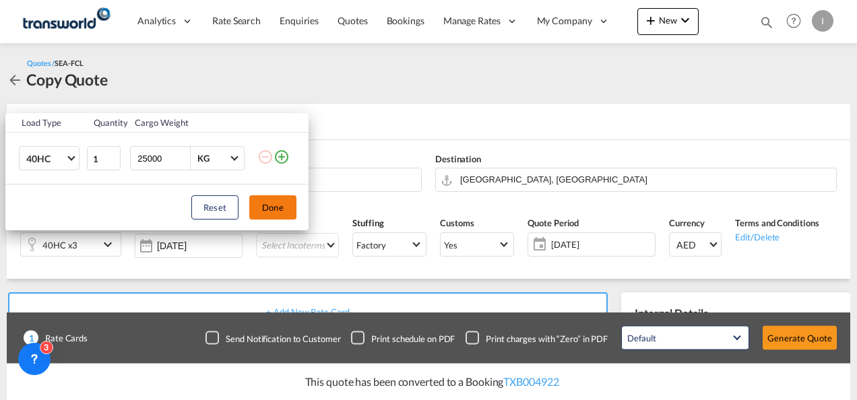
click at [260, 203] on button "Done" at bounding box center [272, 207] width 47 height 24
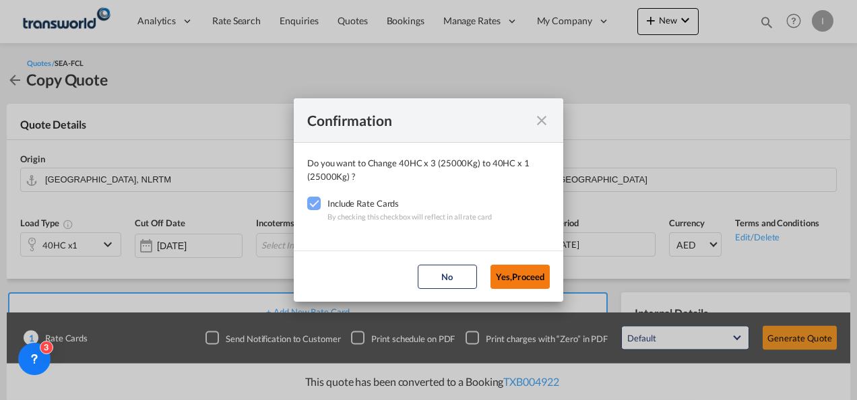
click at [531, 268] on button "Yes,Proceed" at bounding box center [519, 277] width 59 height 24
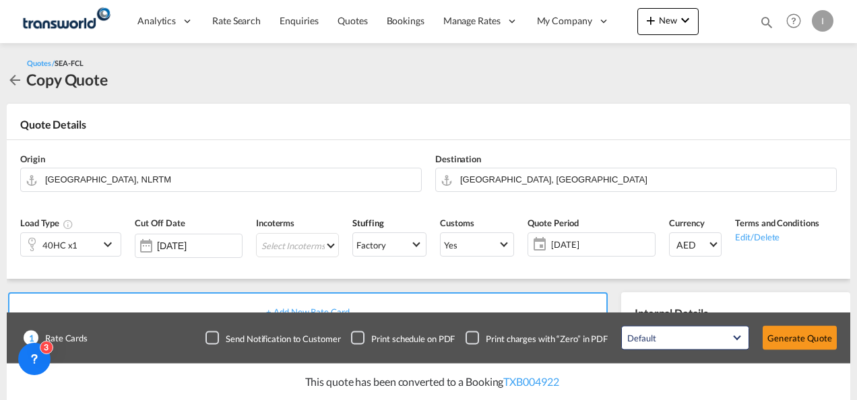
click at [311, 247] on md-select "Select Incoterms DPU - import Delivery at Place Unloaded CPT - export Carrier P…" at bounding box center [297, 245] width 83 height 24
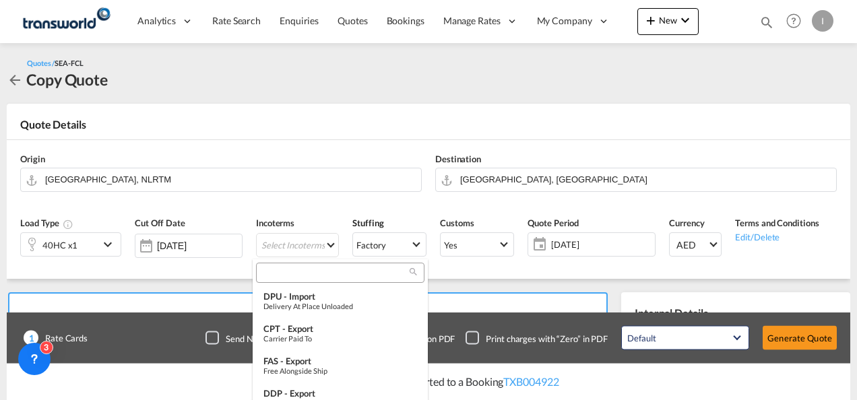
click at [280, 271] on input "search" at bounding box center [335, 273] width 150 height 12
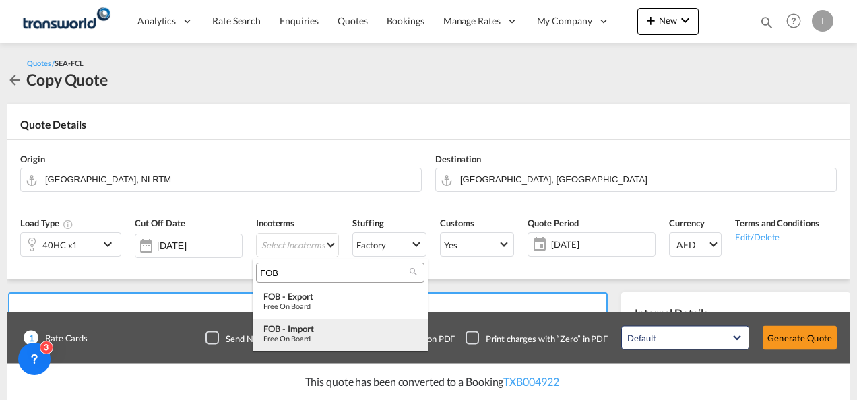
type input "FOB"
click at [296, 341] on div "Free on Board" at bounding box center [340, 338] width 154 height 9
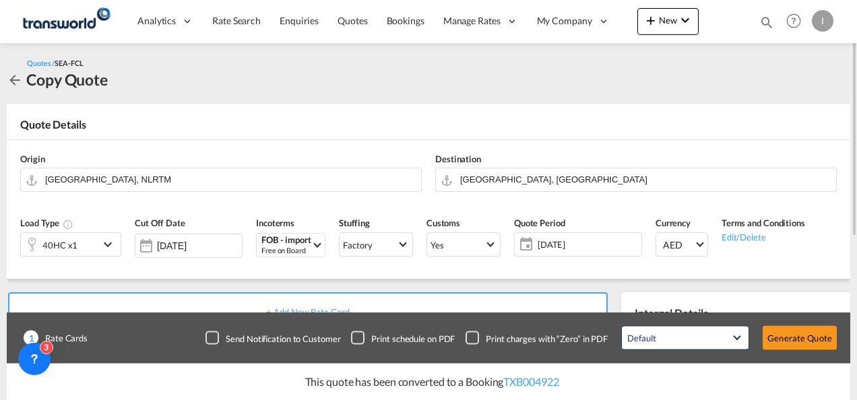
click at [376, 125] on div "Quote Details" at bounding box center [428, 128] width 843 height 22
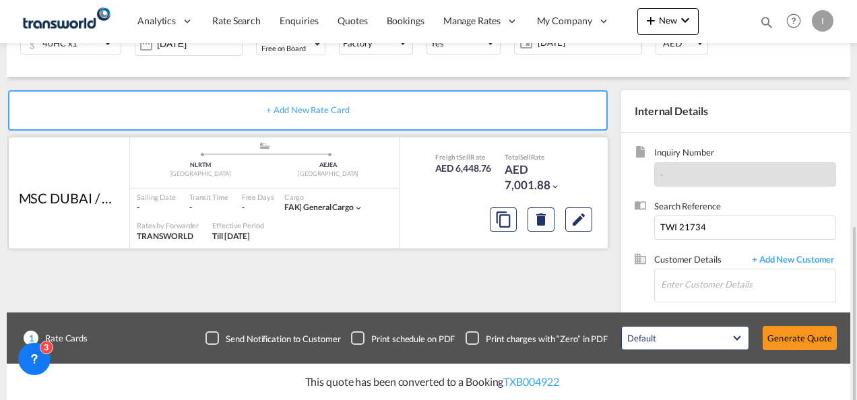
scroll to position [269, 0]
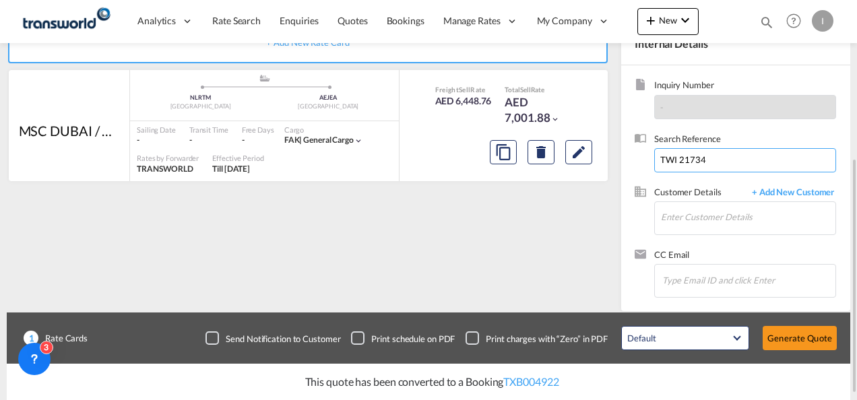
click at [681, 159] on input "TWI 21734" at bounding box center [745, 160] width 182 height 24
paste input "From Subject Received Size Categories [DEMOGRAPHIC_DATA] Kiran FORWARDER DETAIL…"
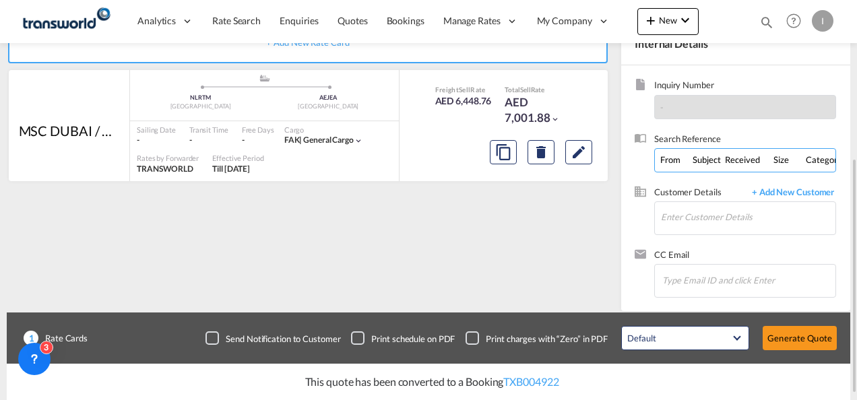
click at [728, 150] on input "From Subject Received Size Categories [DEMOGRAPHIC_DATA] Kiran FORWARDER DETAIL…" at bounding box center [745, 160] width 182 height 24
click at [727, 150] on input "From Subject Received Size Categories [DEMOGRAPHIC_DATA] Kiran FORWARDER DETAIL…" at bounding box center [745, 160] width 182 height 24
paste input "TWI 22054"
type input "TWI 22054"
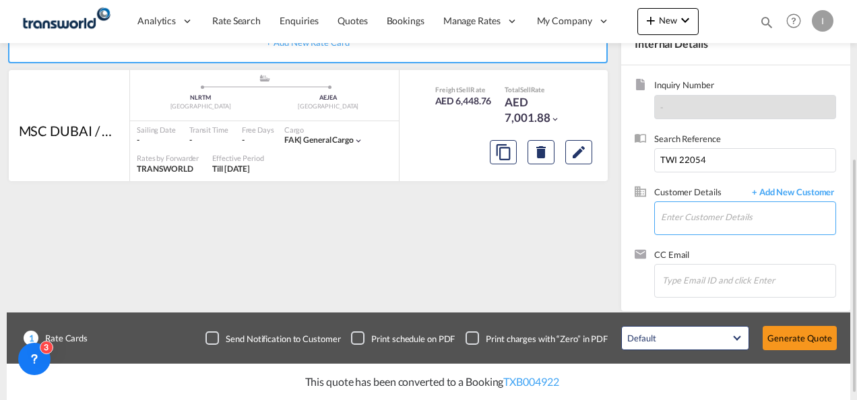
click at [717, 213] on input "Enter Customer Details" at bounding box center [748, 217] width 174 height 30
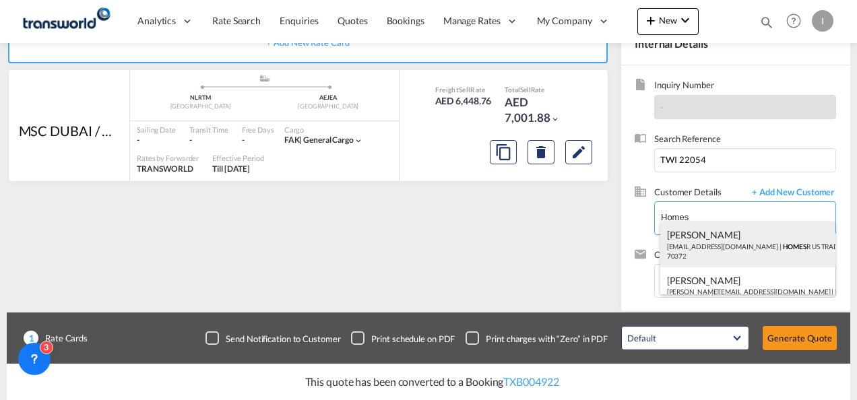
click at [688, 234] on div "Abhay S [EMAIL_ADDRESS][DOMAIN_NAME] | HOMES R US TRADING LLC | 70372" at bounding box center [748, 245] width 176 height 46
type input "HOMES R US TRADING LLC, Abhay S, [EMAIL_ADDRESS][DOMAIN_NAME]"
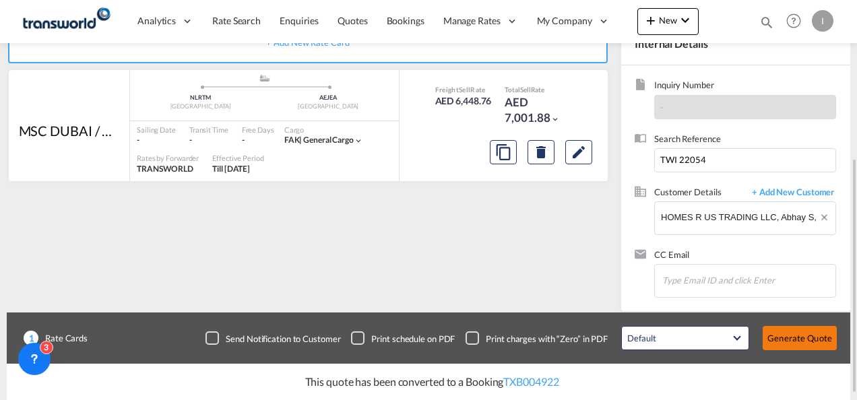
click at [787, 332] on button "Generate Quote" at bounding box center [799, 338] width 74 height 24
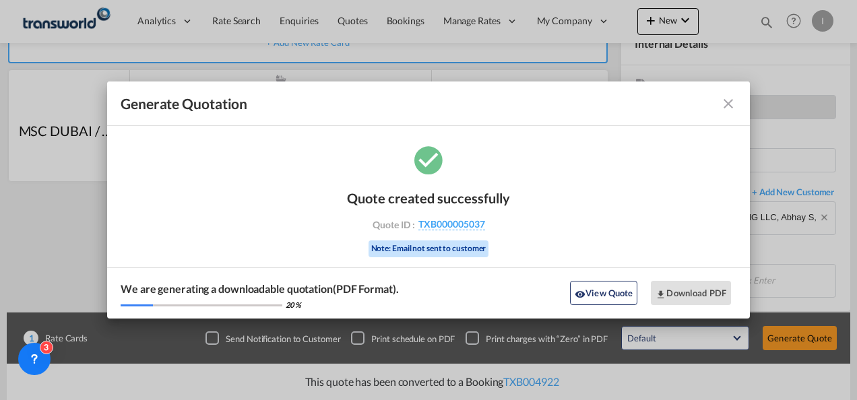
click at [472, 230] on div "Quote created successfully Quote ID : TXB000005037 Note: Email not sent to cust…" at bounding box center [428, 221] width 163 height 91
click at [469, 223] on span "TXB000005037" at bounding box center [451, 224] width 67 height 12
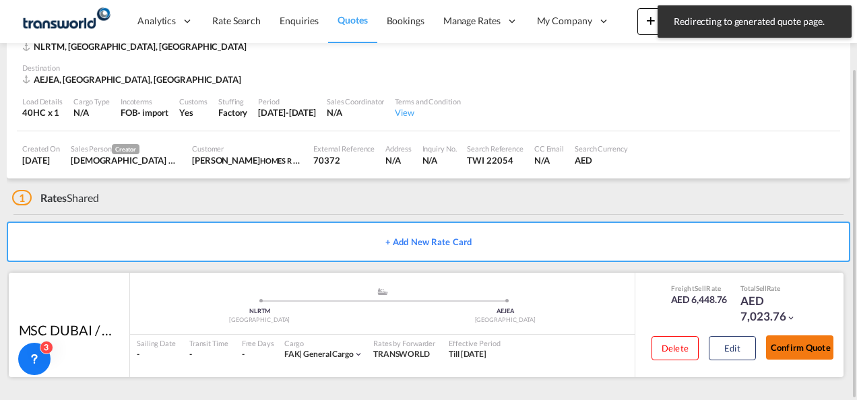
click at [787, 338] on button "Confirm Quote" at bounding box center [799, 347] width 67 height 24
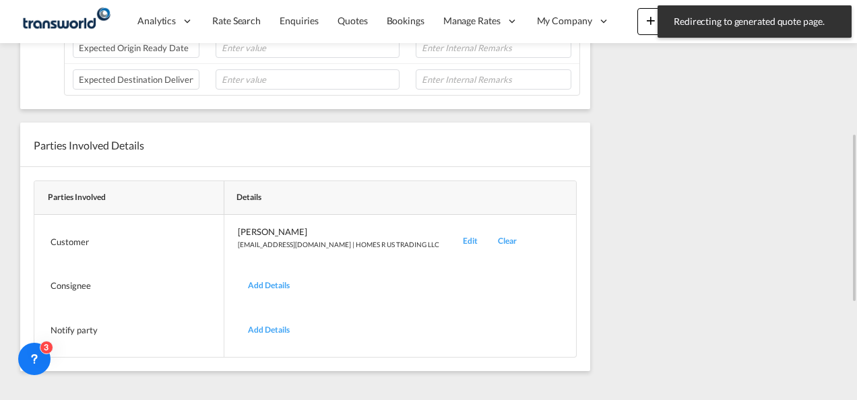
scroll to position [209, 0]
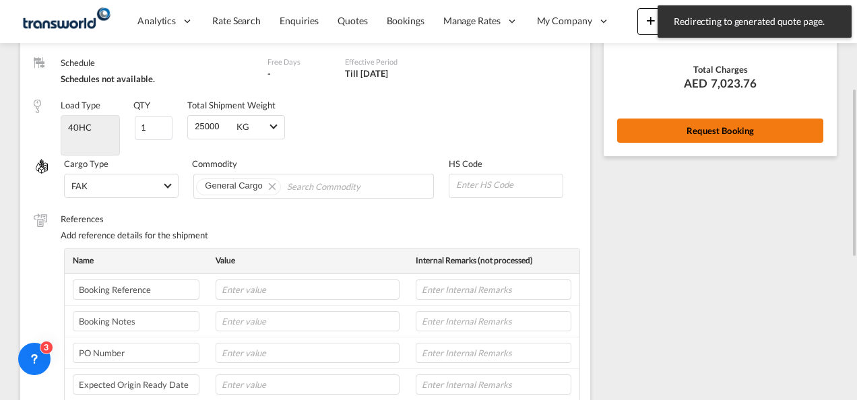
click at [734, 120] on button "Request Booking" at bounding box center [720, 131] width 206 height 24
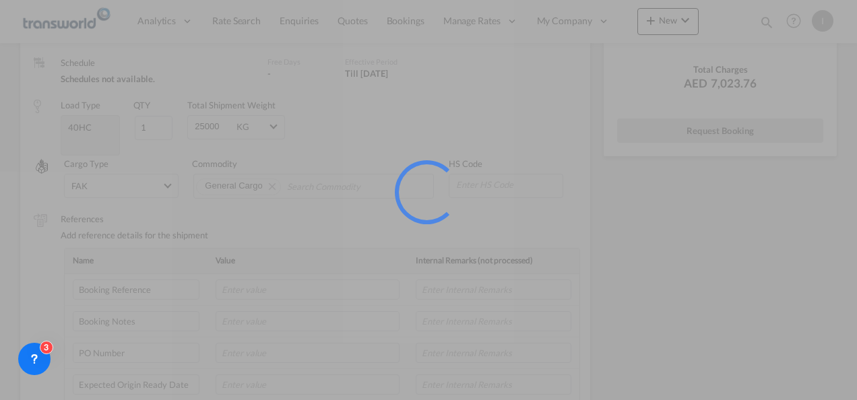
scroll to position [25, 0]
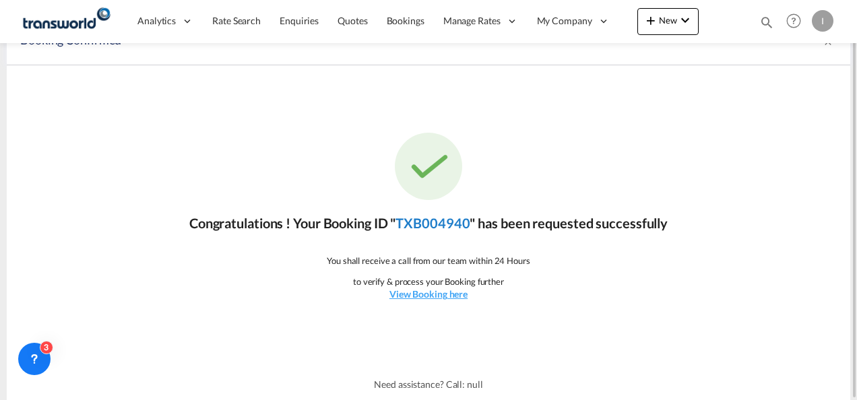
click at [454, 227] on link "TXB004940" at bounding box center [432, 223] width 74 height 16
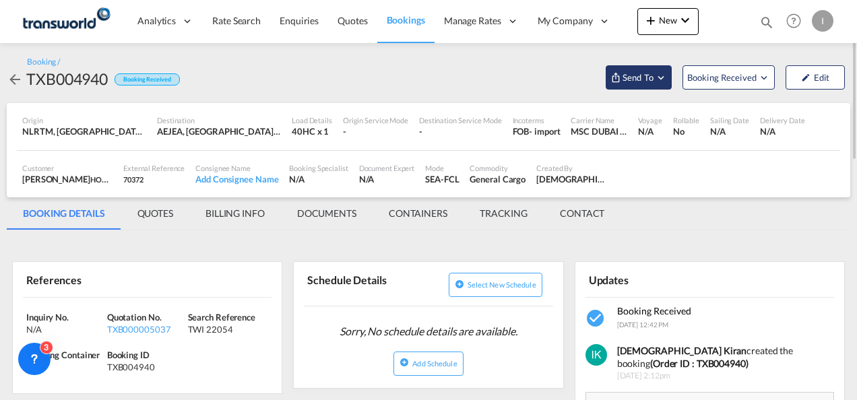
click at [639, 75] on span "Send To" at bounding box center [638, 77] width 34 height 13
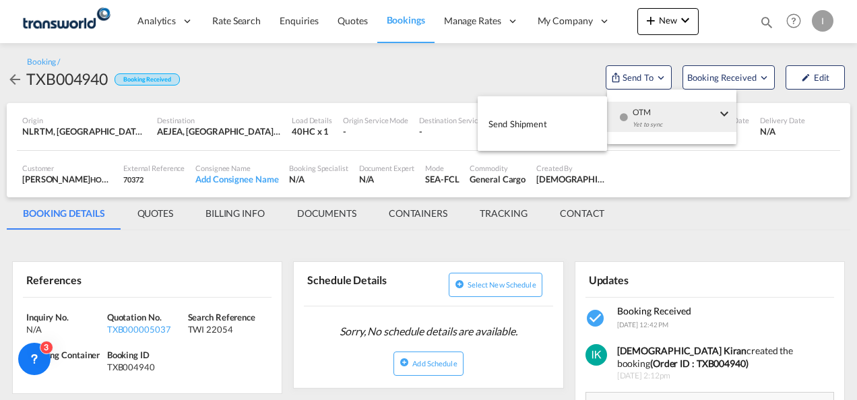
click at [643, 120] on div "Yet to sync" at bounding box center [674, 128] width 84 height 28
click at [545, 127] on span "Send Shipment" at bounding box center [517, 124] width 59 height 22
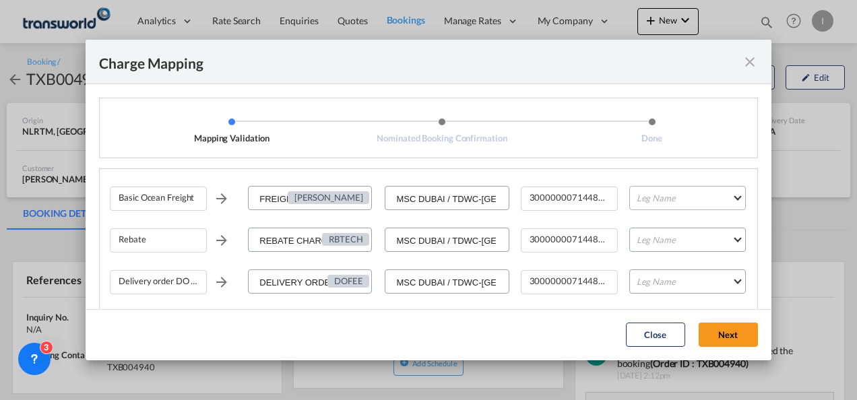
click at [660, 192] on md-select "Leg Name HANDLING ORIGIN VESSEL HANDLING DESTINATION OTHERS TL PICK UP CUSTOMS …" at bounding box center [687, 198] width 117 height 24
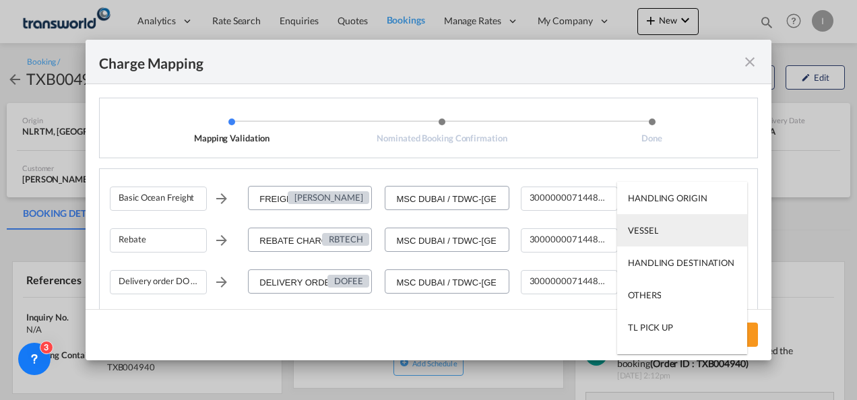
click at [663, 225] on md-option "VESSEL" at bounding box center [682, 230] width 130 height 32
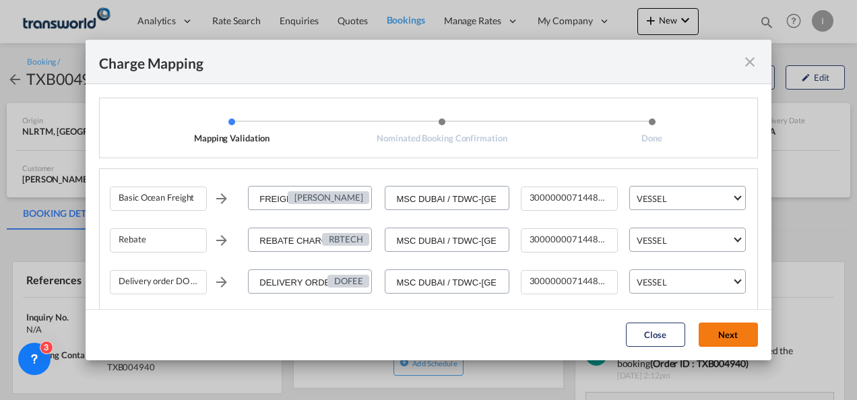
click at [737, 338] on button "Next" at bounding box center [727, 335] width 59 height 24
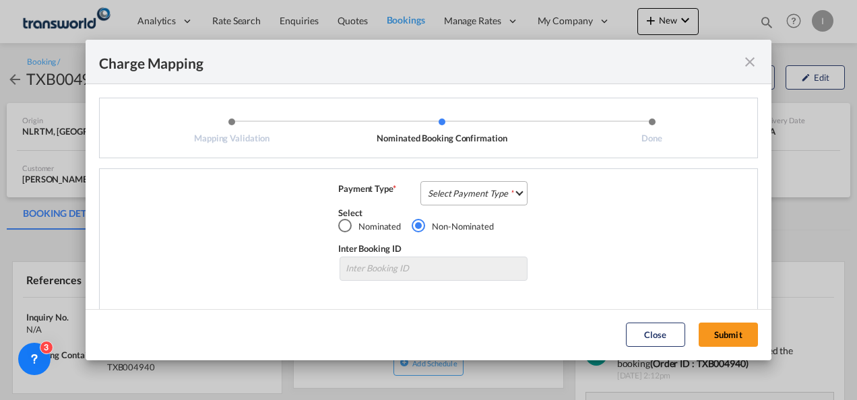
click at [482, 201] on md-select "Select Payment Type COLLECT PREPAID" at bounding box center [473, 193] width 107 height 24
click at [0, 0] on md-option "COLLECT" at bounding box center [0, 0] width 0 height 0
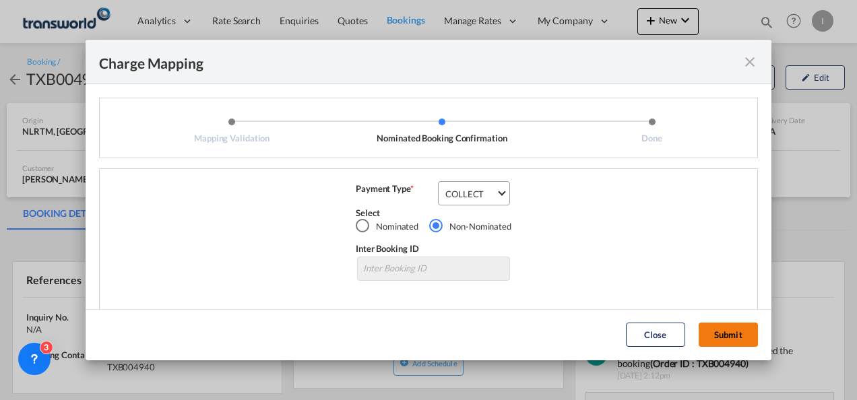
click at [751, 329] on button "Submit" at bounding box center [727, 335] width 59 height 24
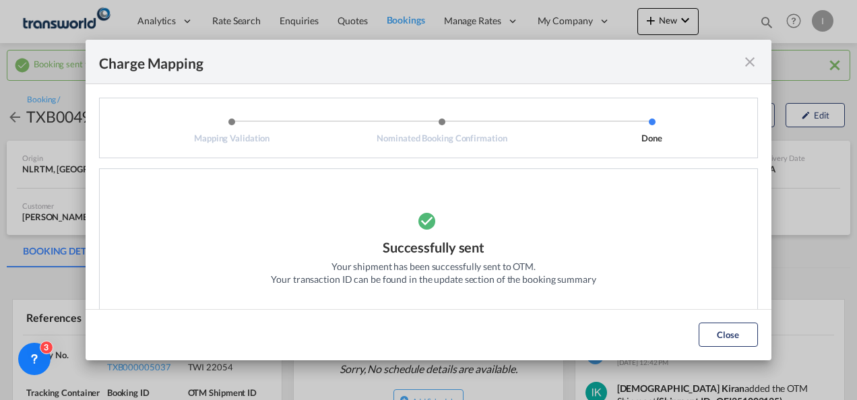
click at [736, 348] on md-dialog-actions "Close" at bounding box center [429, 334] width 686 height 51
click at [722, 339] on button "Close" at bounding box center [727, 335] width 59 height 24
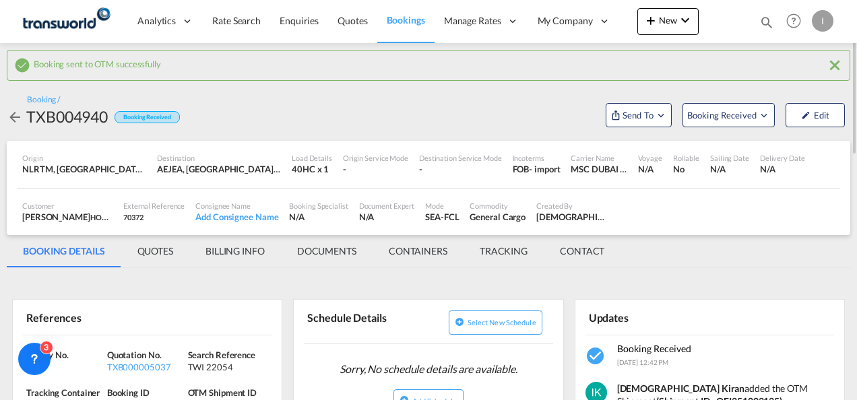
scroll to position [67, 0]
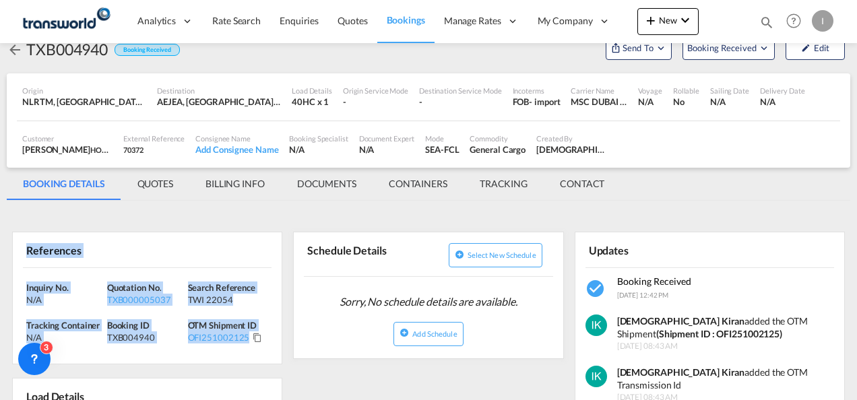
drag, startPoint x: 263, startPoint y: 335, endPoint x: -3, endPoint y: 257, distance: 277.5
click at [0, 257] on html "Analytics Reports Dashboard Rate Search Enquiries Quotes" at bounding box center [428, 200] width 857 height 400
copy div "References Inquiry No. N/A Quotation No. TXB000005037 Search Reference TWI 2205…"
